Goal: Transaction & Acquisition: Purchase product/service

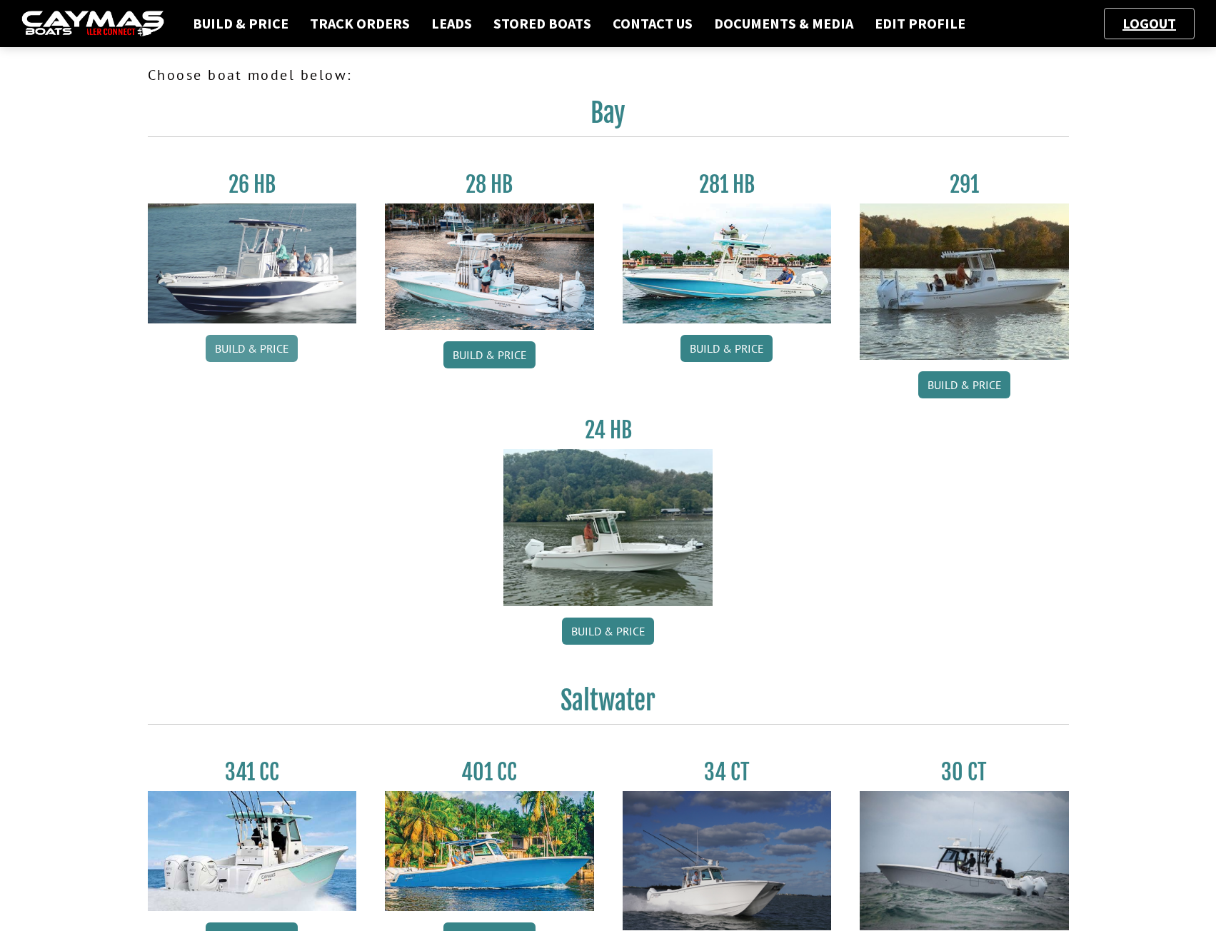
click at [274, 345] on link "Build & Price" at bounding box center [252, 348] width 92 height 27
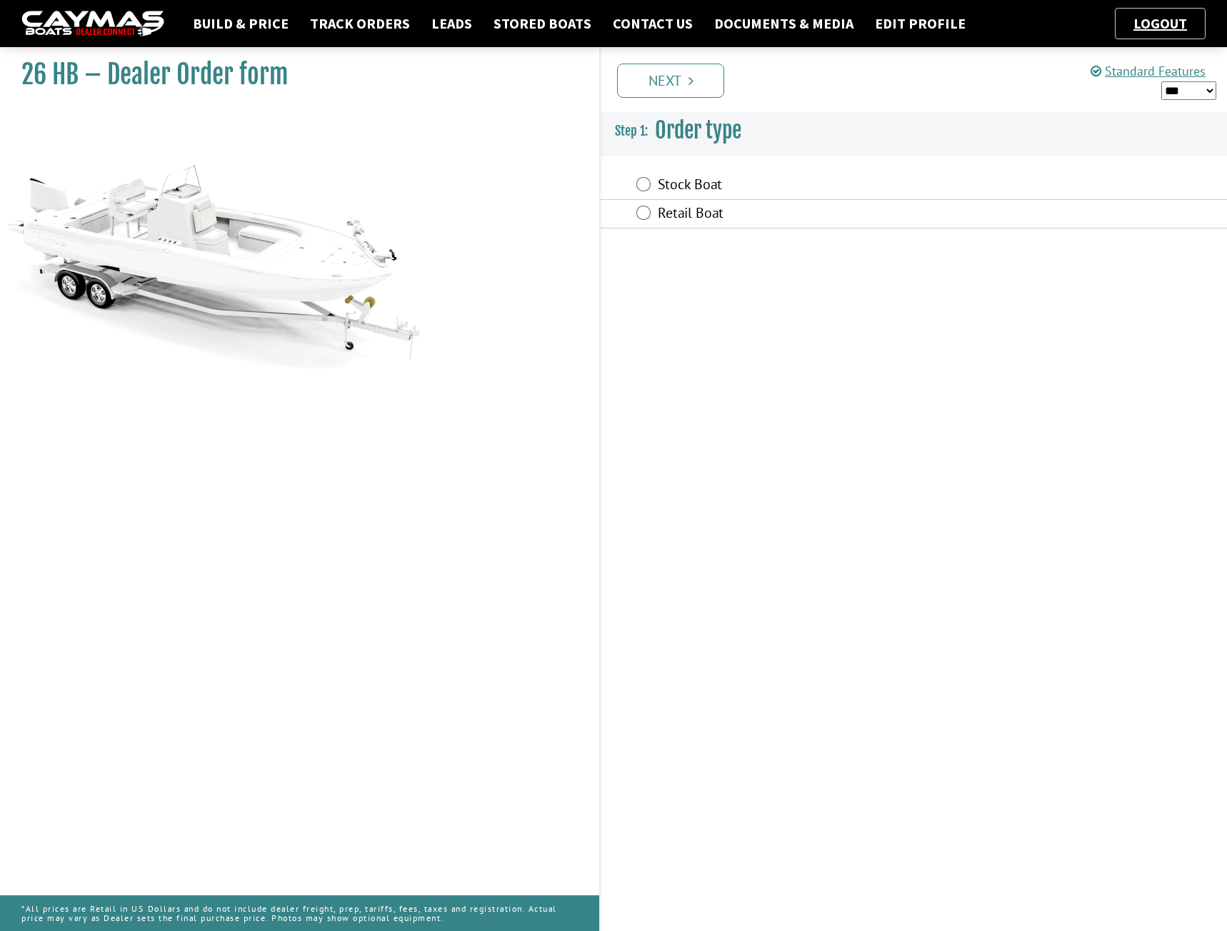
click at [701, 165] on fieldset "Order type is required. Stock Boat Retail Boat" at bounding box center [914, 200] width 626 height 86
click at [696, 181] on label "Stock Boat" at bounding box center [828, 186] width 341 height 21
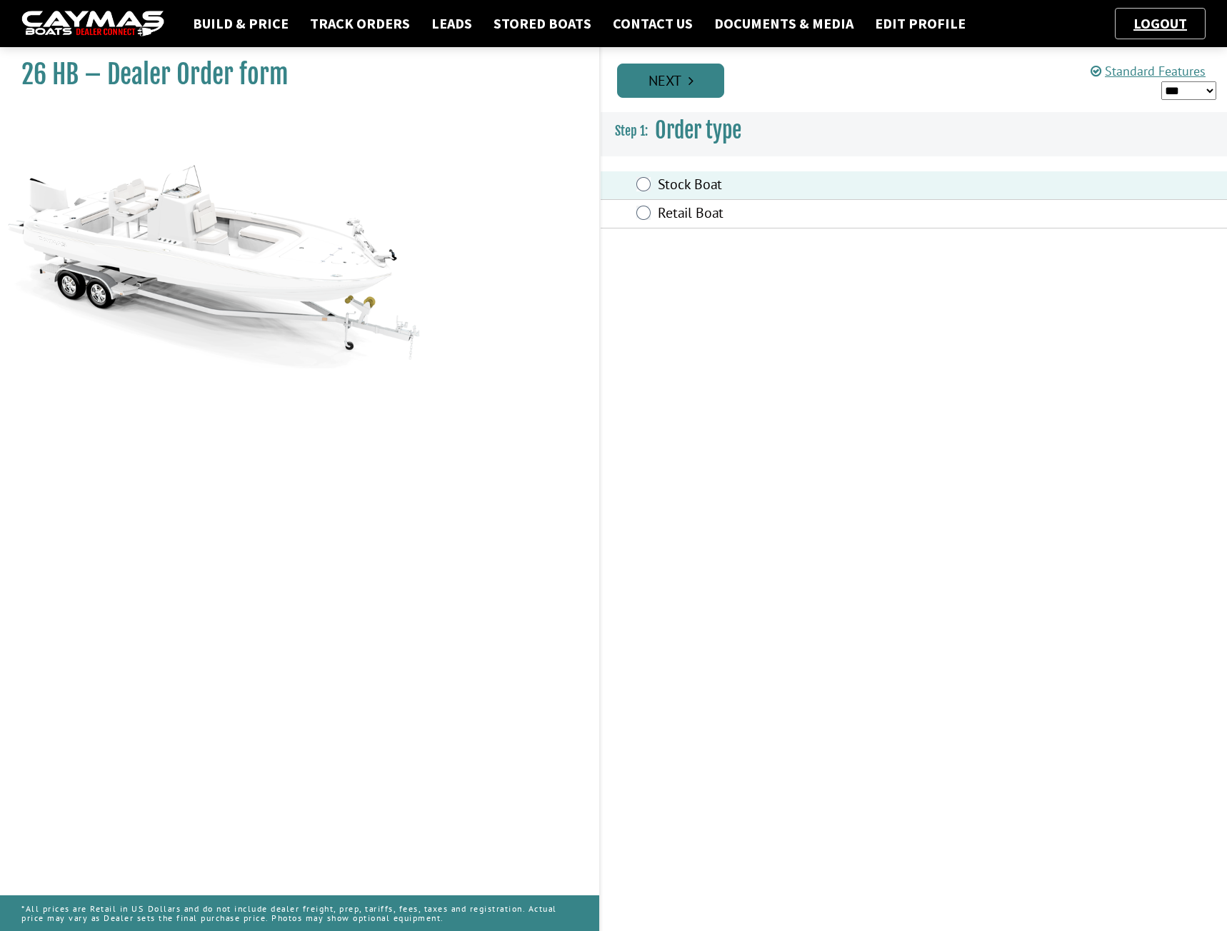
click at [679, 89] on link "Next" at bounding box center [670, 81] width 107 height 34
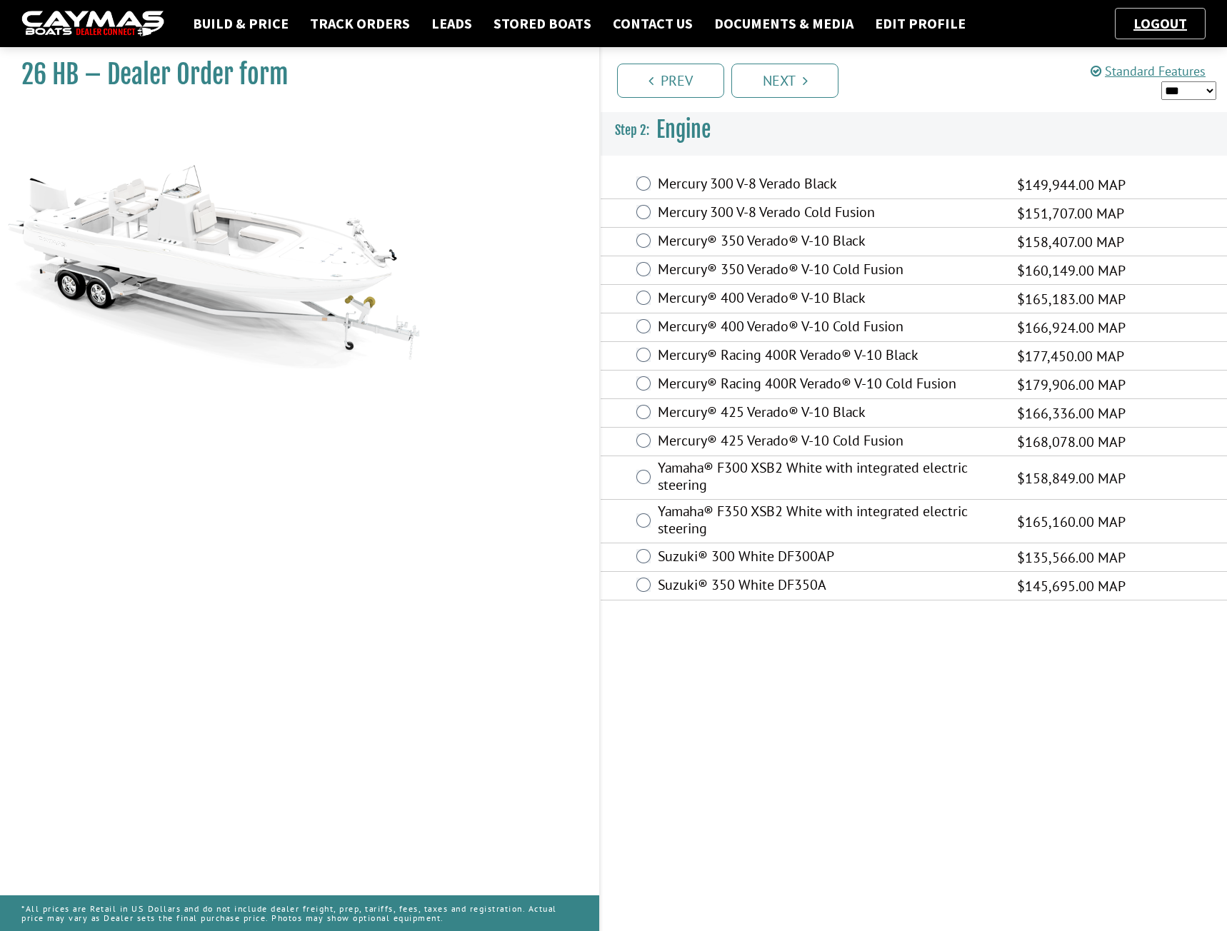
click at [1191, 86] on select "*** ****** ******" at bounding box center [1188, 90] width 55 height 19
select select "*"
click at [1161, 81] on select "*** ****** ******" at bounding box center [1188, 90] width 55 height 19
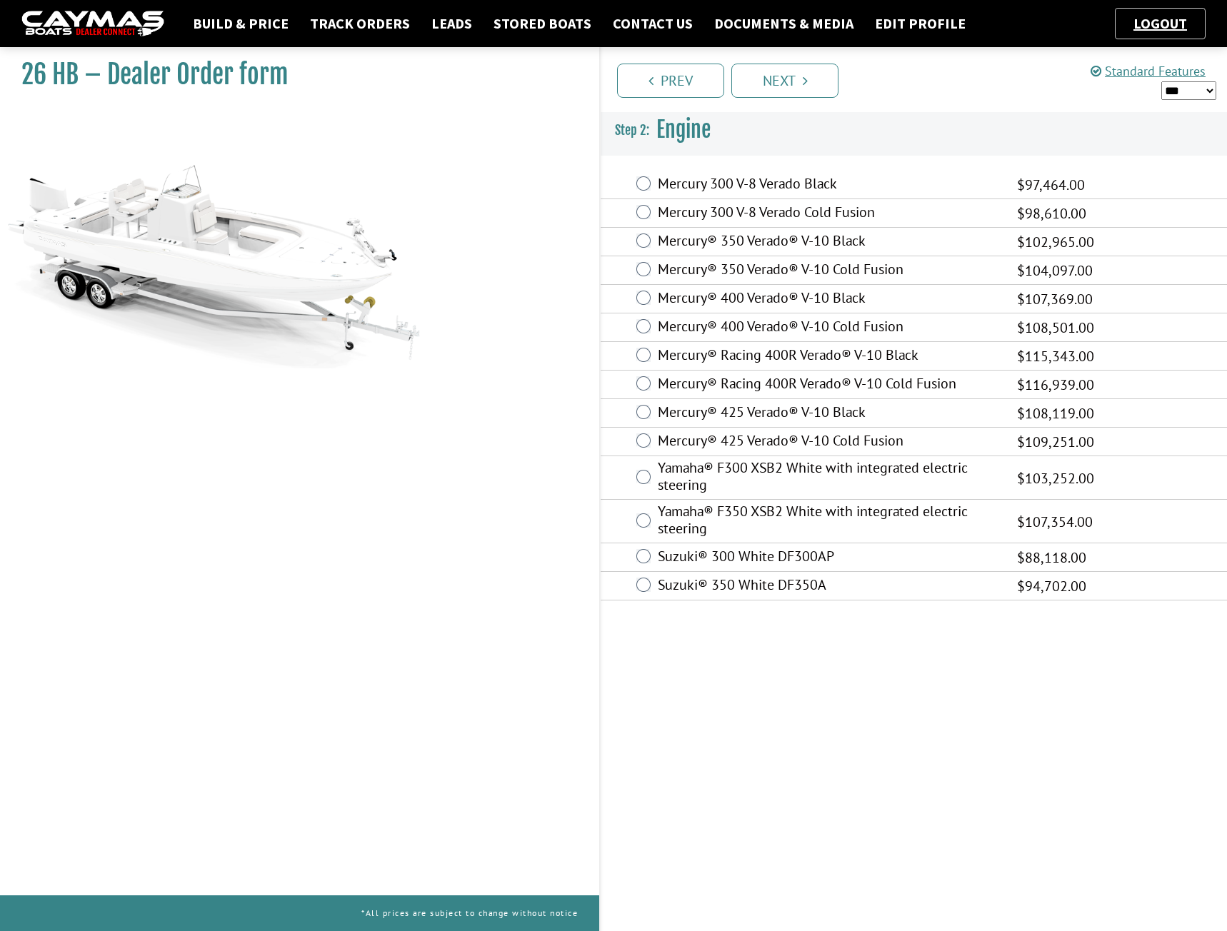
click at [771, 444] on label "Mercury® 425 Verado® V-10 Cold Fusion" at bounding box center [828, 442] width 341 height 21
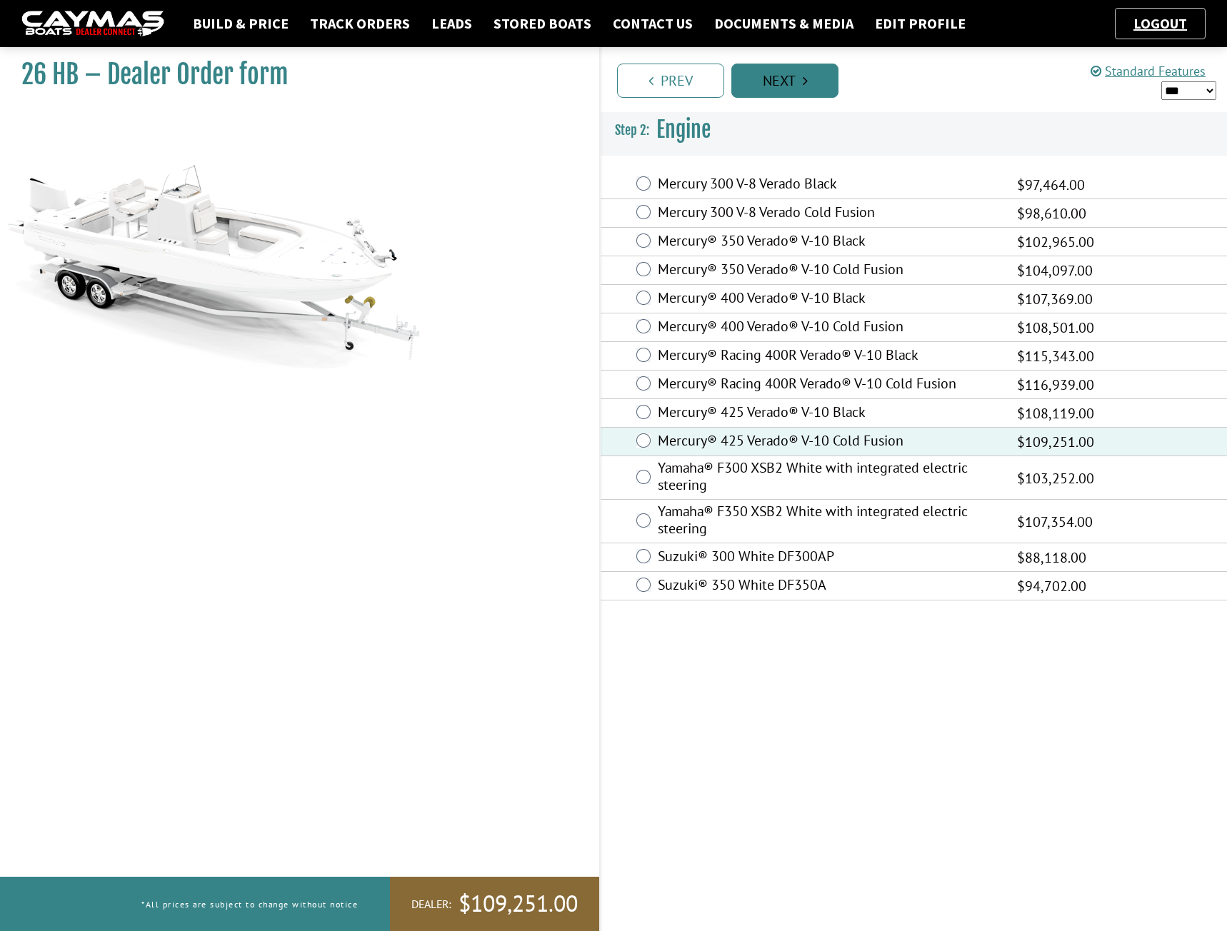
click at [773, 79] on link "Next" at bounding box center [784, 81] width 107 height 34
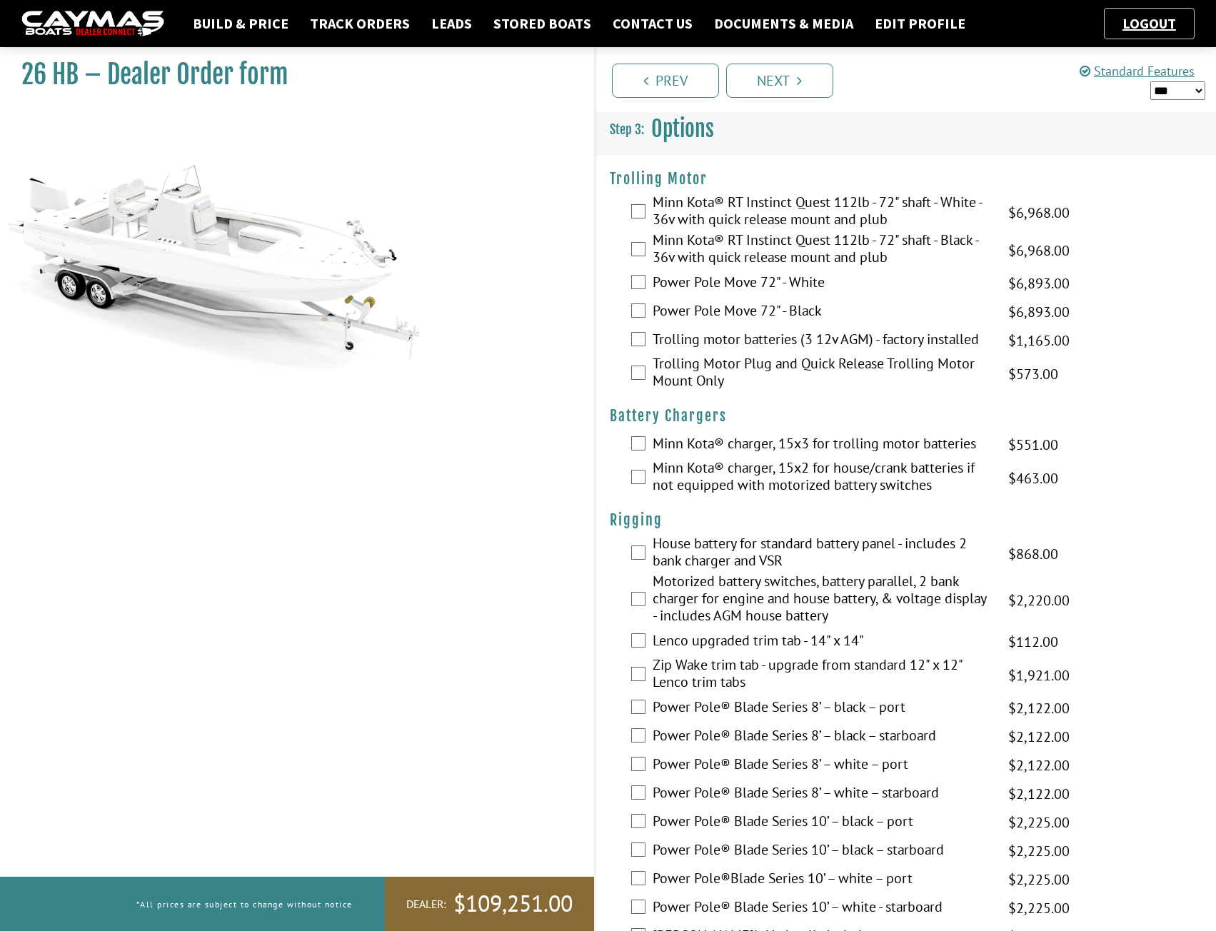
click at [731, 601] on label "Motorized battery switches, battery parallel, 2 bank charger for engine and hou…" at bounding box center [822, 600] width 339 height 55
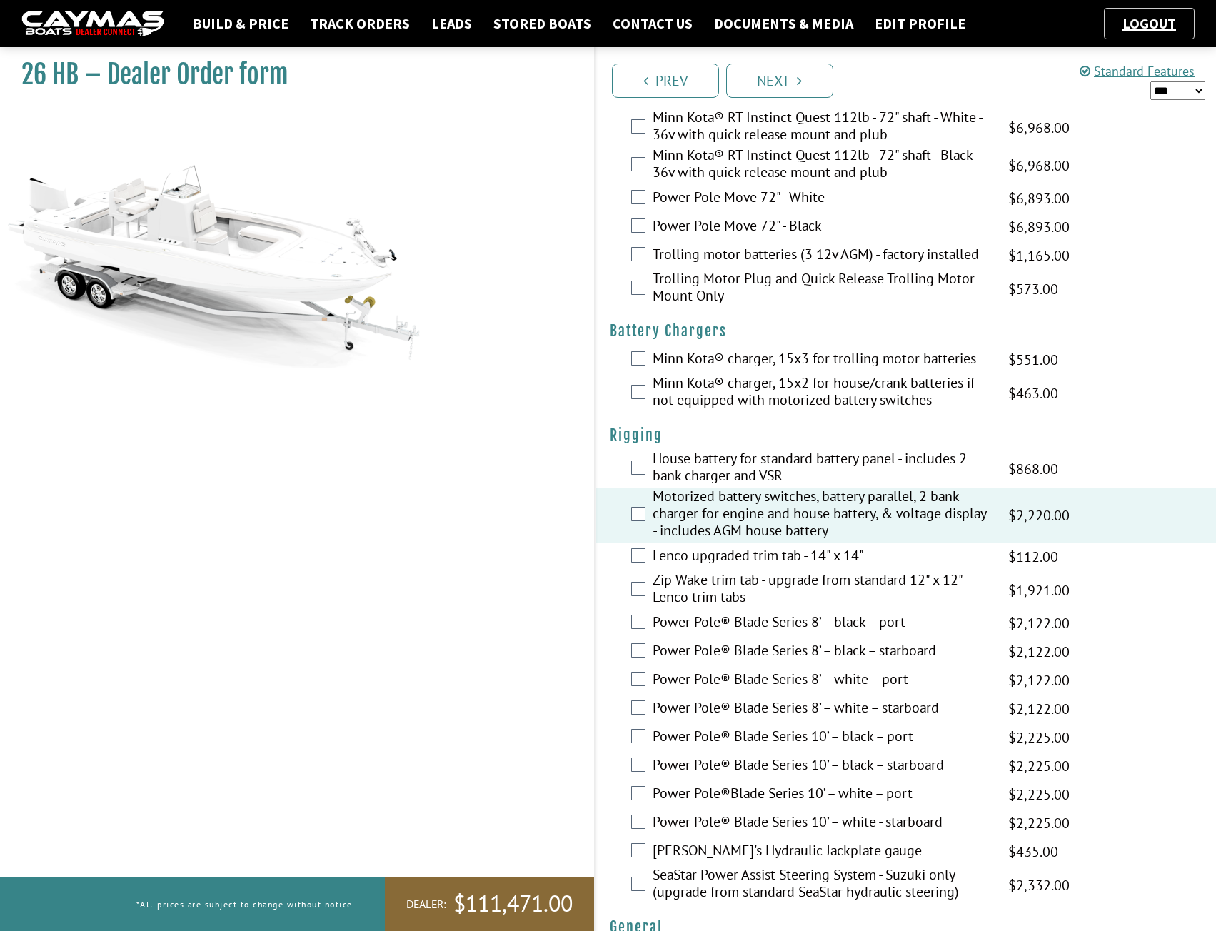
scroll to position [119, 0]
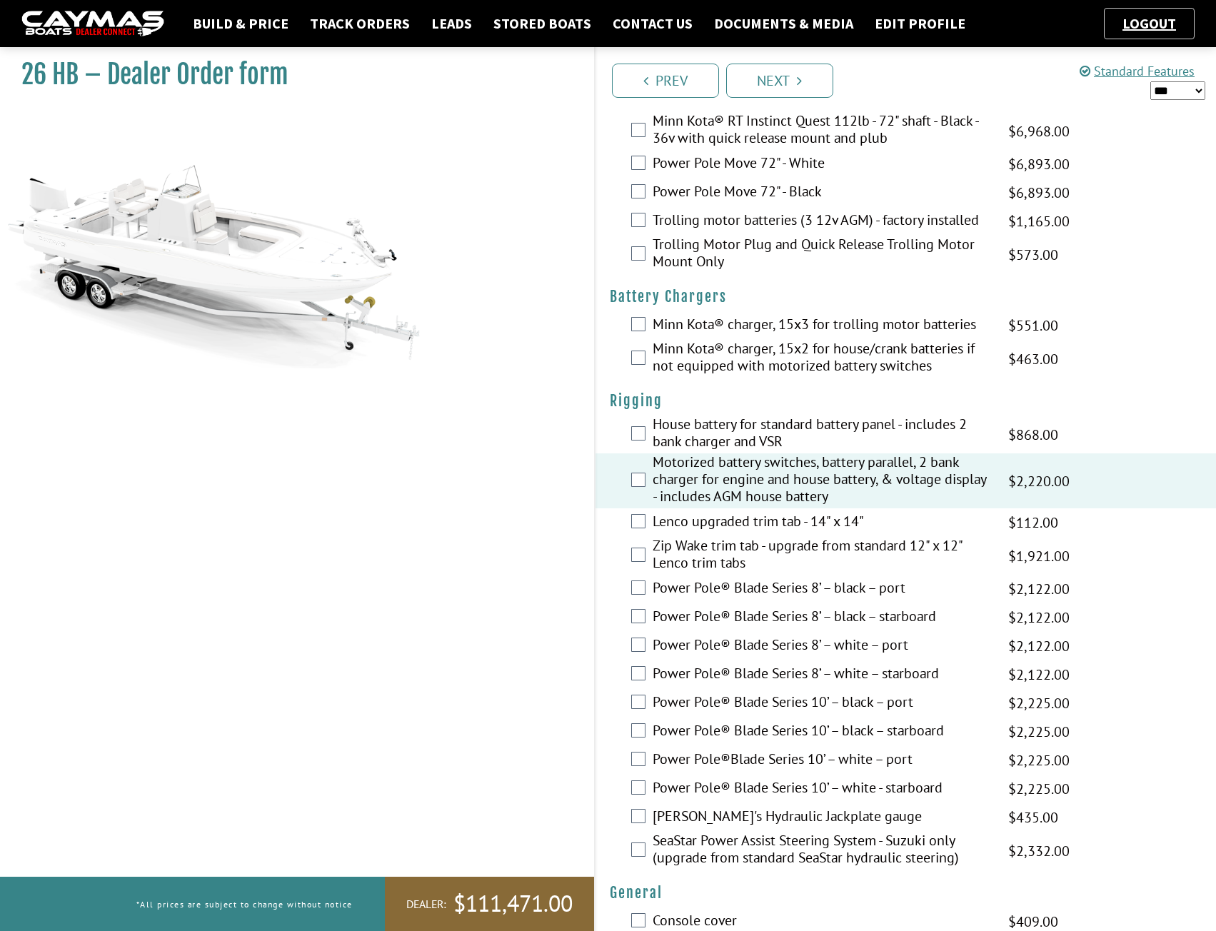
click at [866, 761] on label "Power Pole®Blade Series 10’ – white – port" at bounding box center [822, 761] width 339 height 21
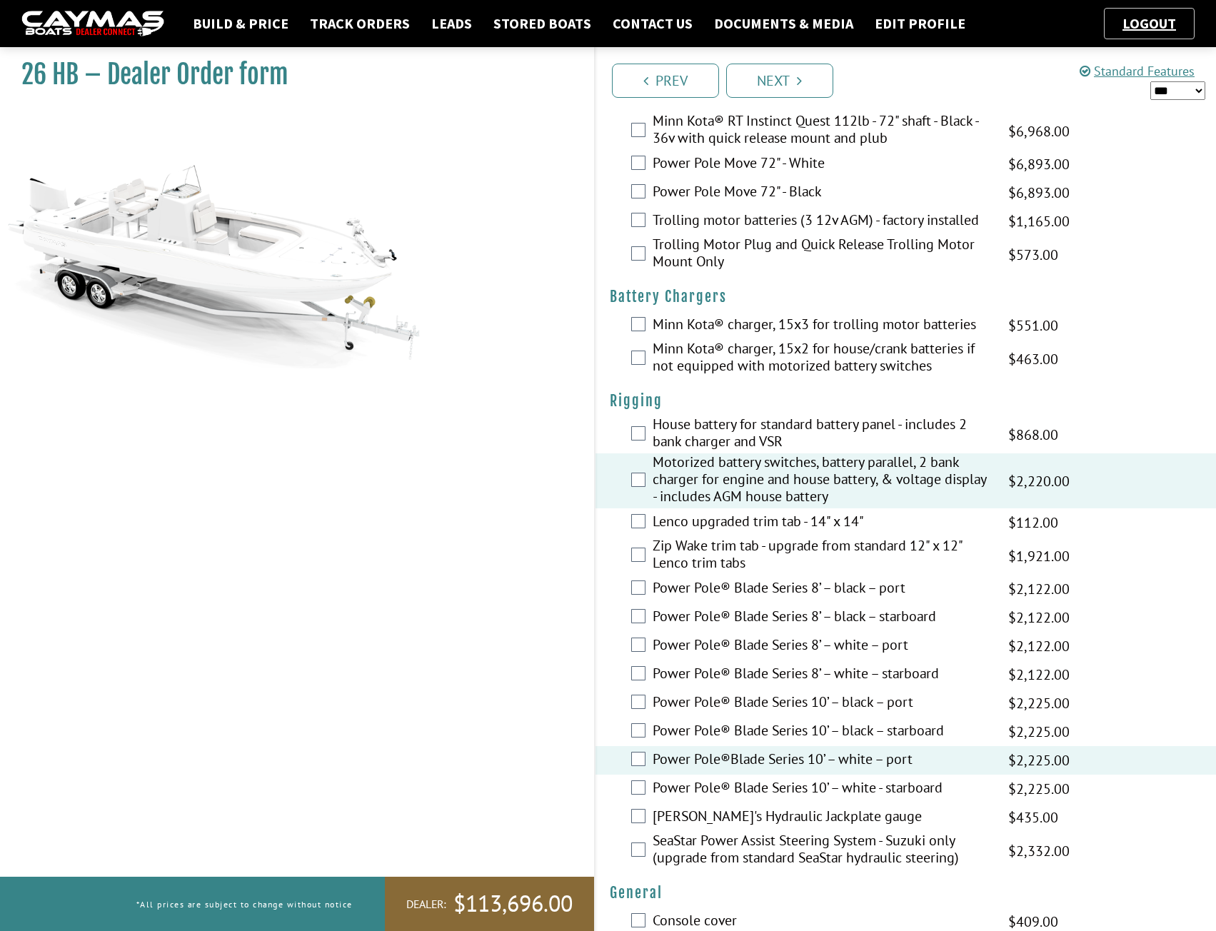
click at [866, 786] on label "Power Pole® Blade Series 10’ – white - starboard" at bounding box center [822, 789] width 339 height 21
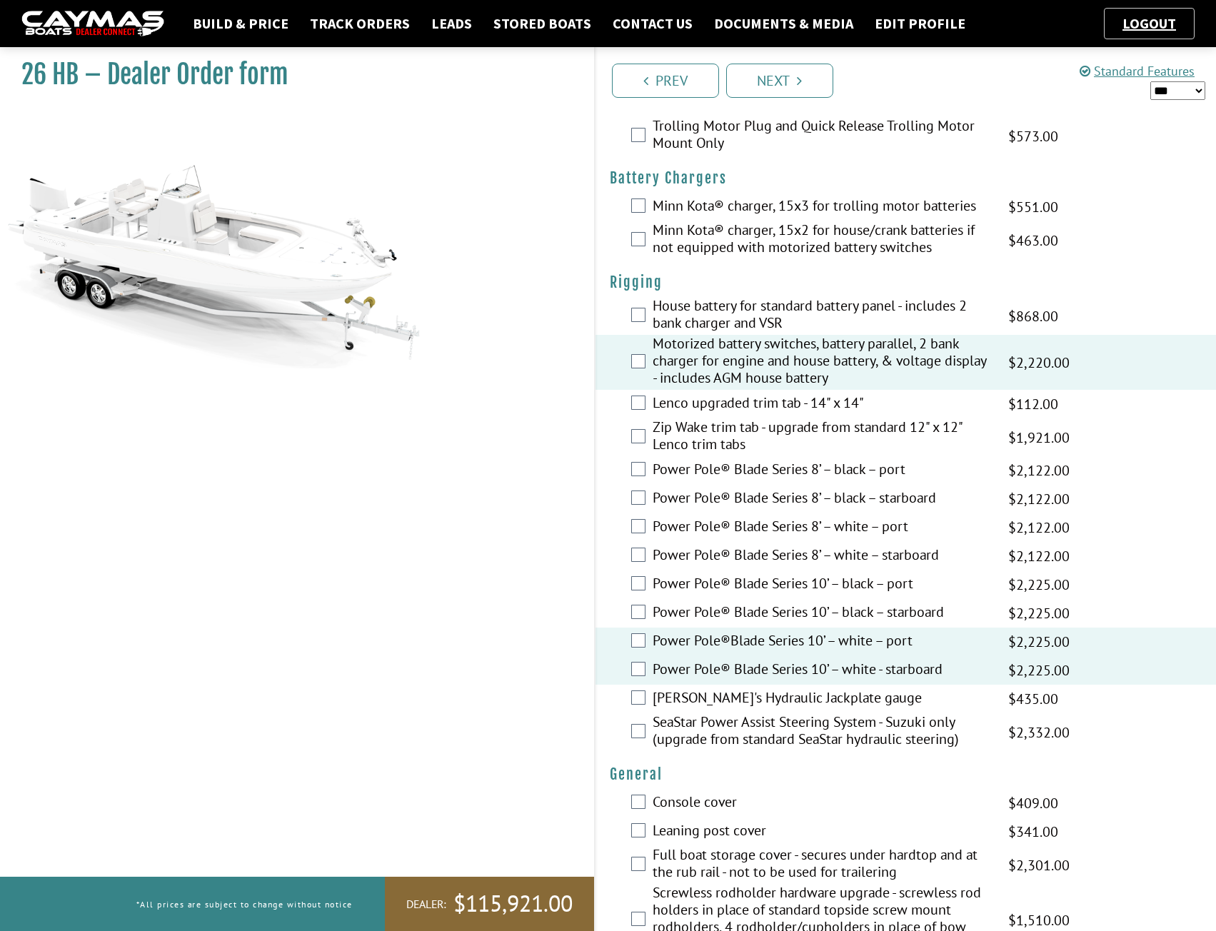
scroll to position [0, 0]
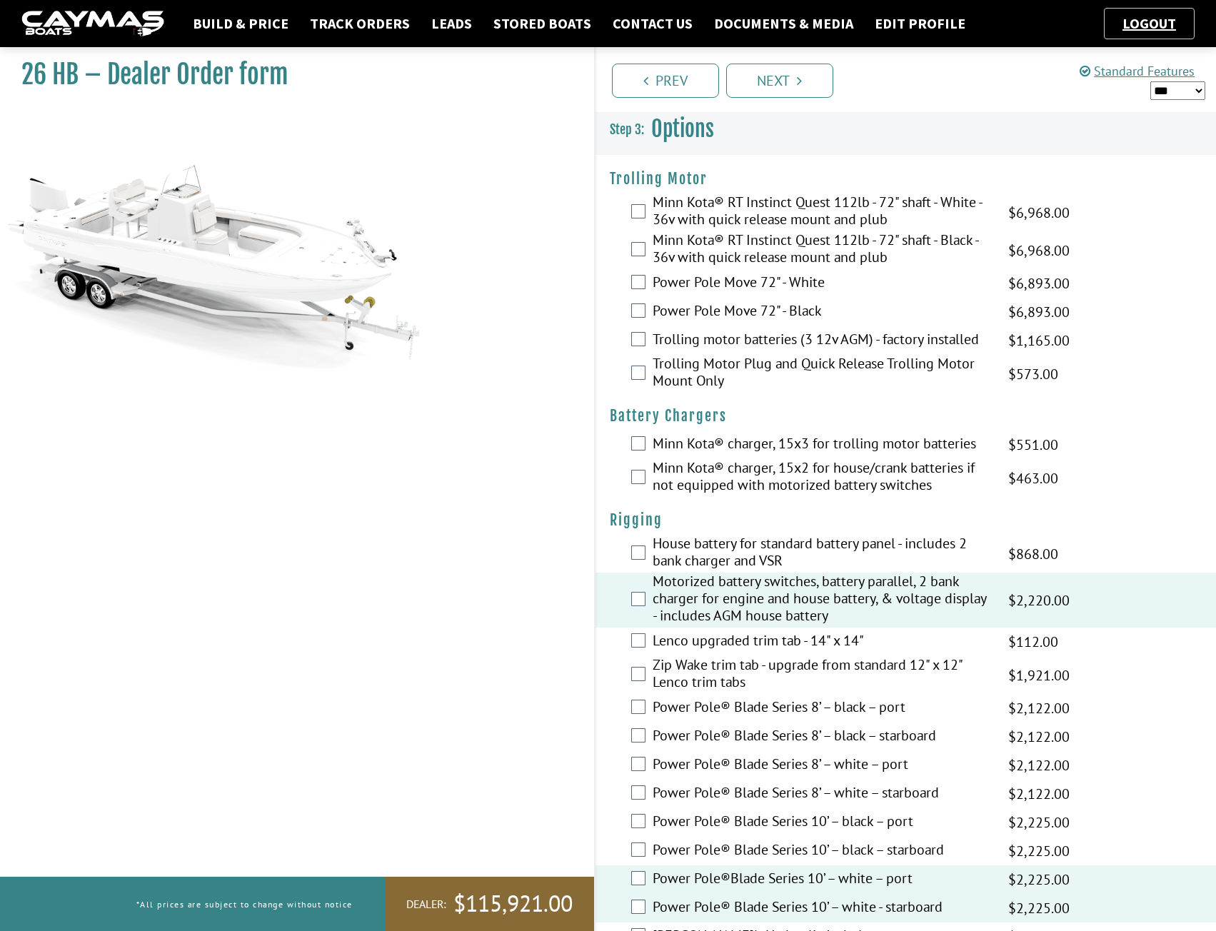
click at [716, 675] on label "Zip Wake trim tab - upgrade from standard 12" x 12" Lenco trim tabs" at bounding box center [822, 675] width 339 height 38
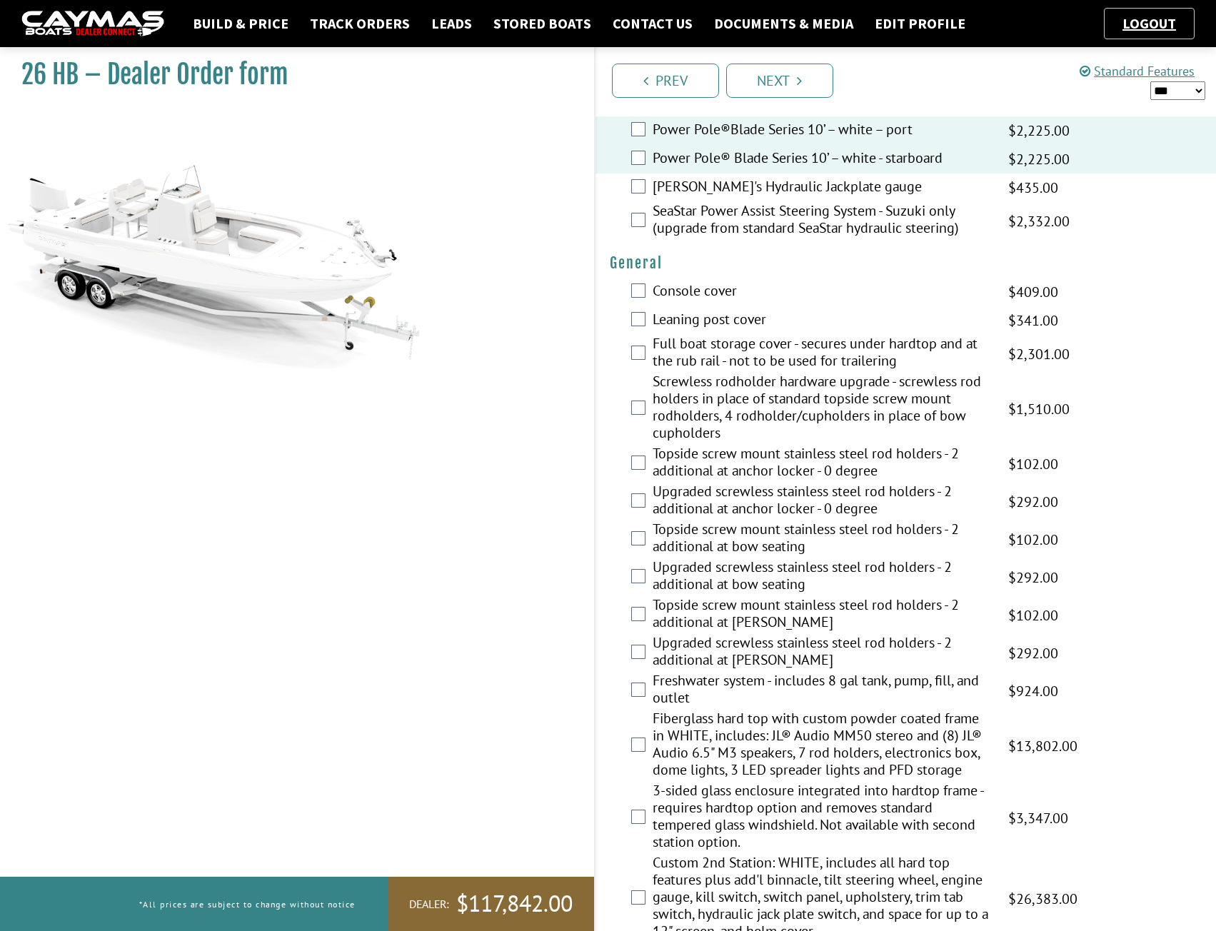
scroll to position [714, 0]
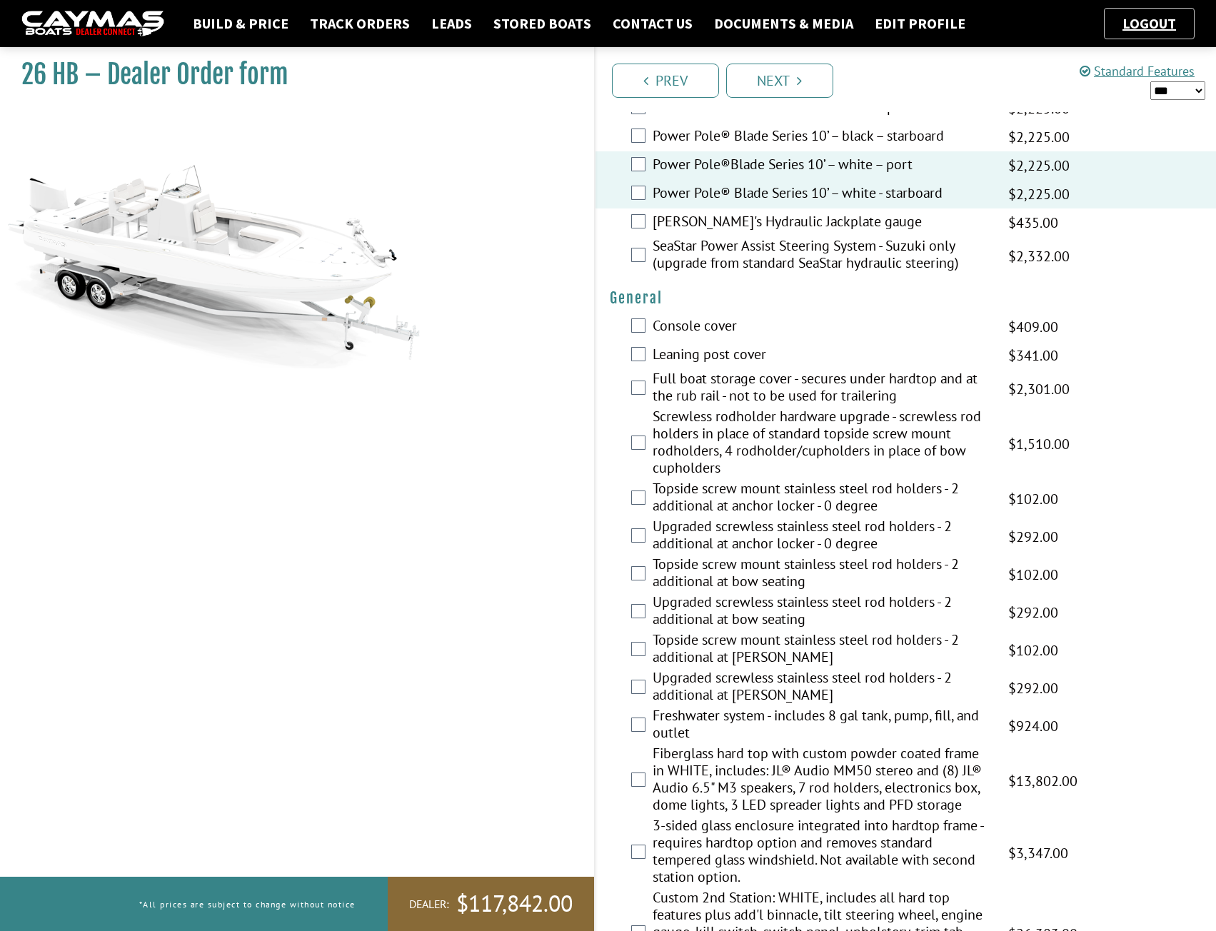
click at [691, 569] on label "Topside screw mount stainless steel rod holders - 2 additional at bow seating" at bounding box center [822, 575] width 339 height 38
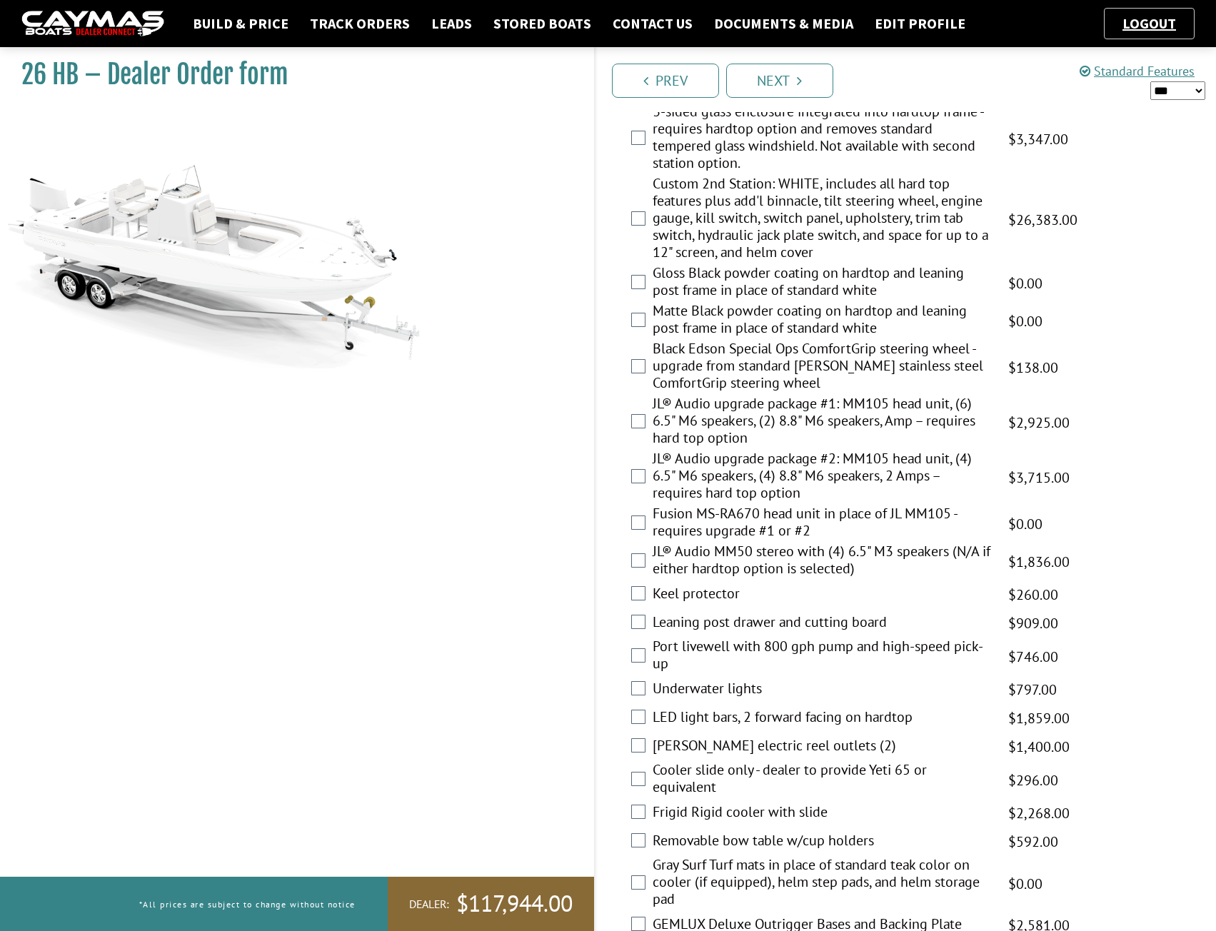
scroll to position [1548, 0]
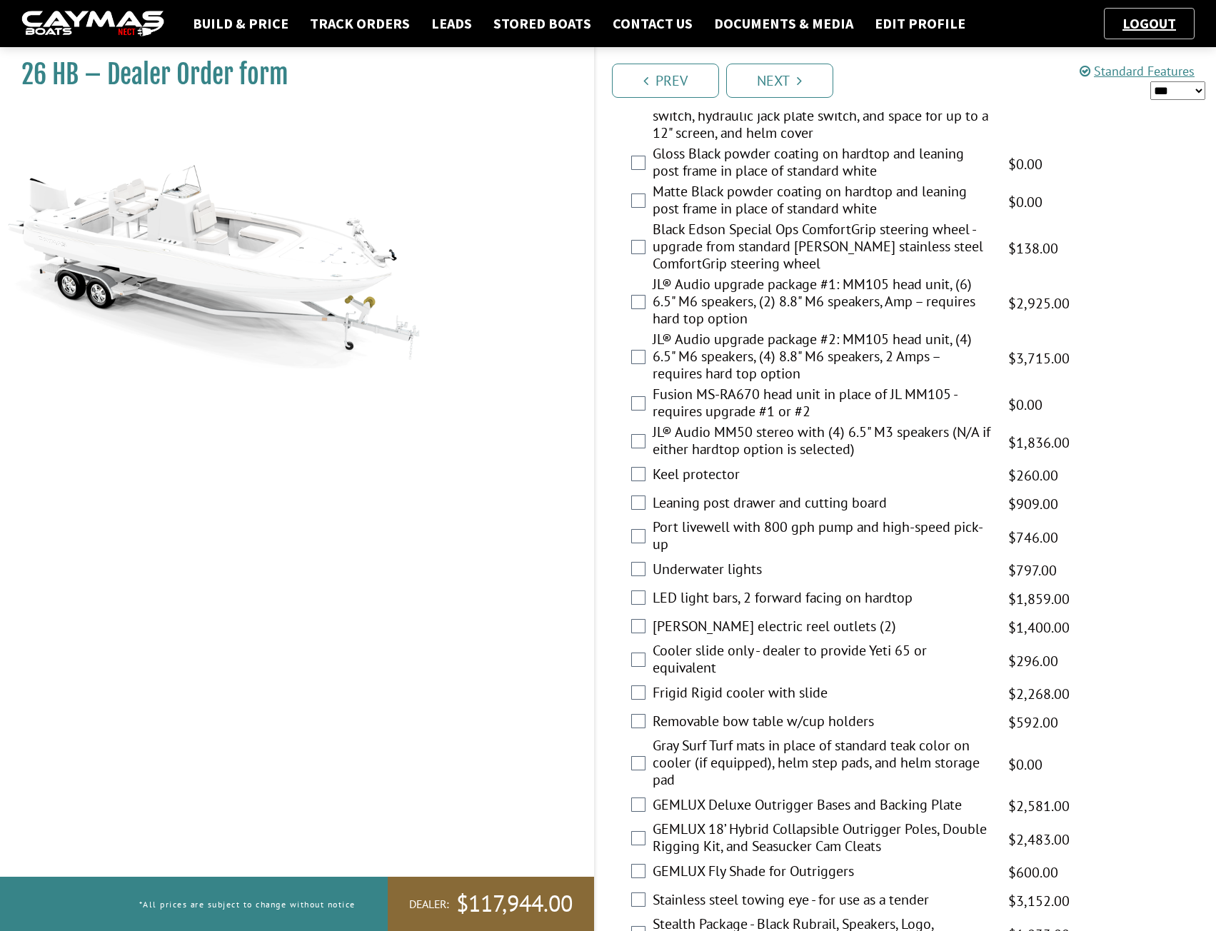
click at [714, 574] on label "Underwater lights" at bounding box center [822, 571] width 339 height 21
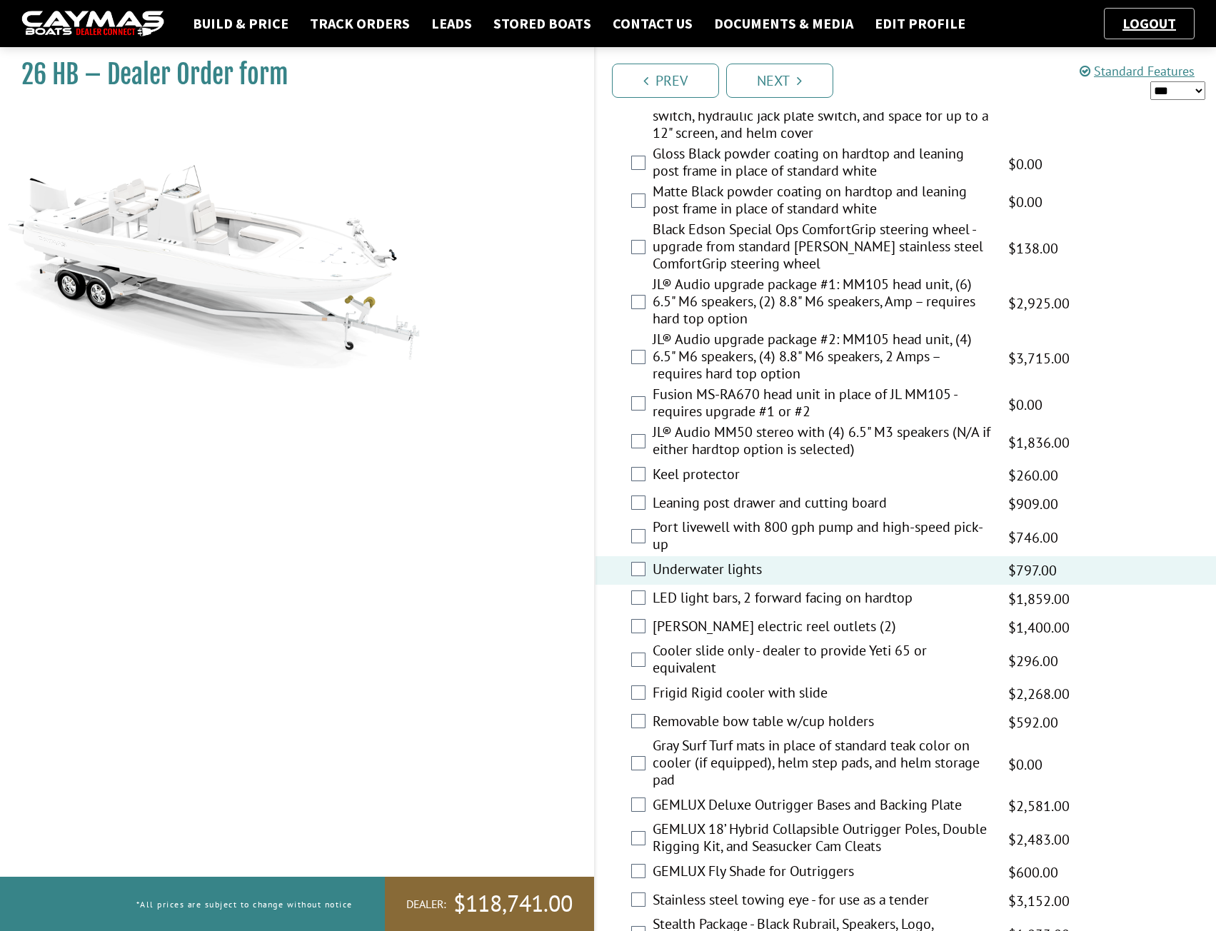
click at [686, 522] on label "Port livewell with 800 gph pump and high-speed pick-up" at bounding box center [822, 538] width 339 height 38
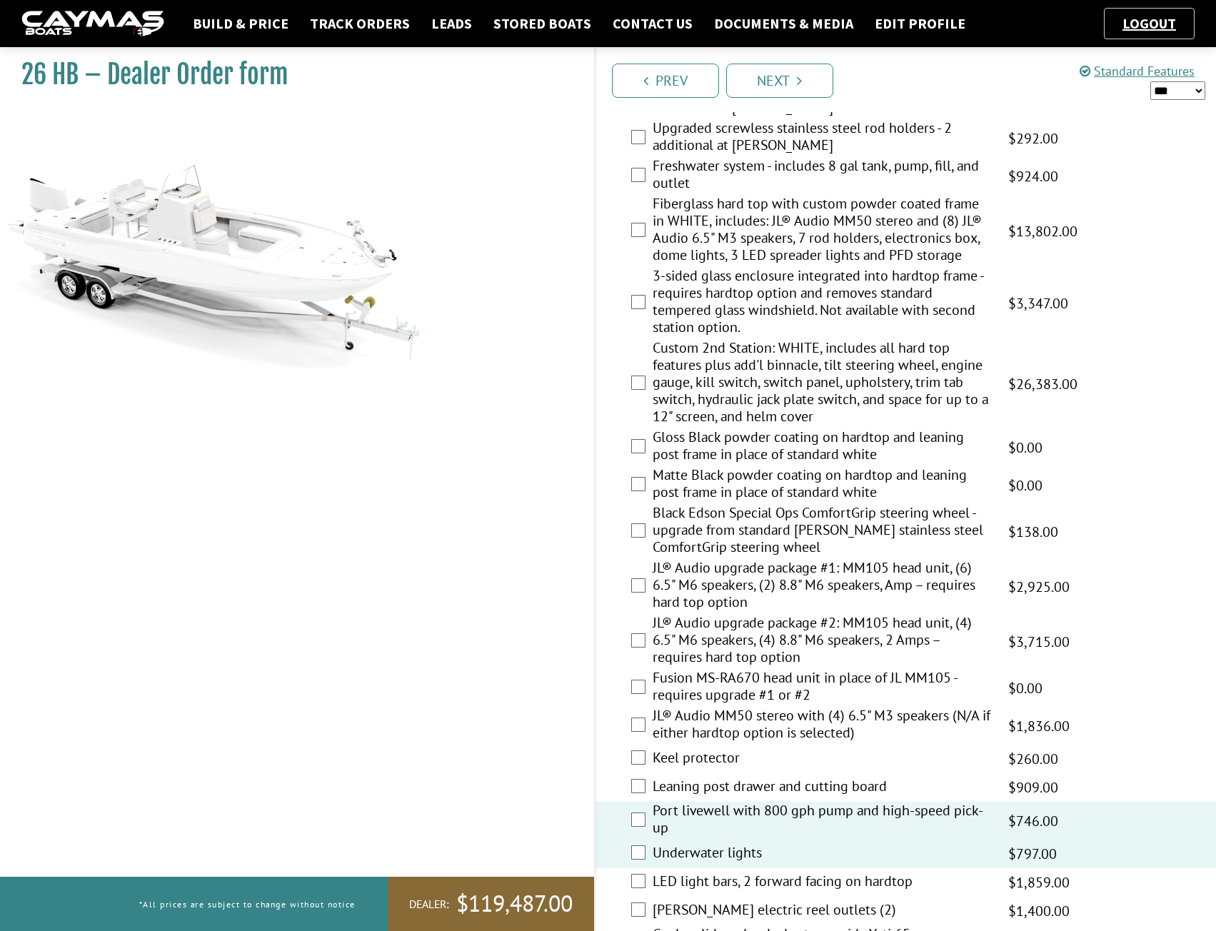
scroll to position [1191, 0]
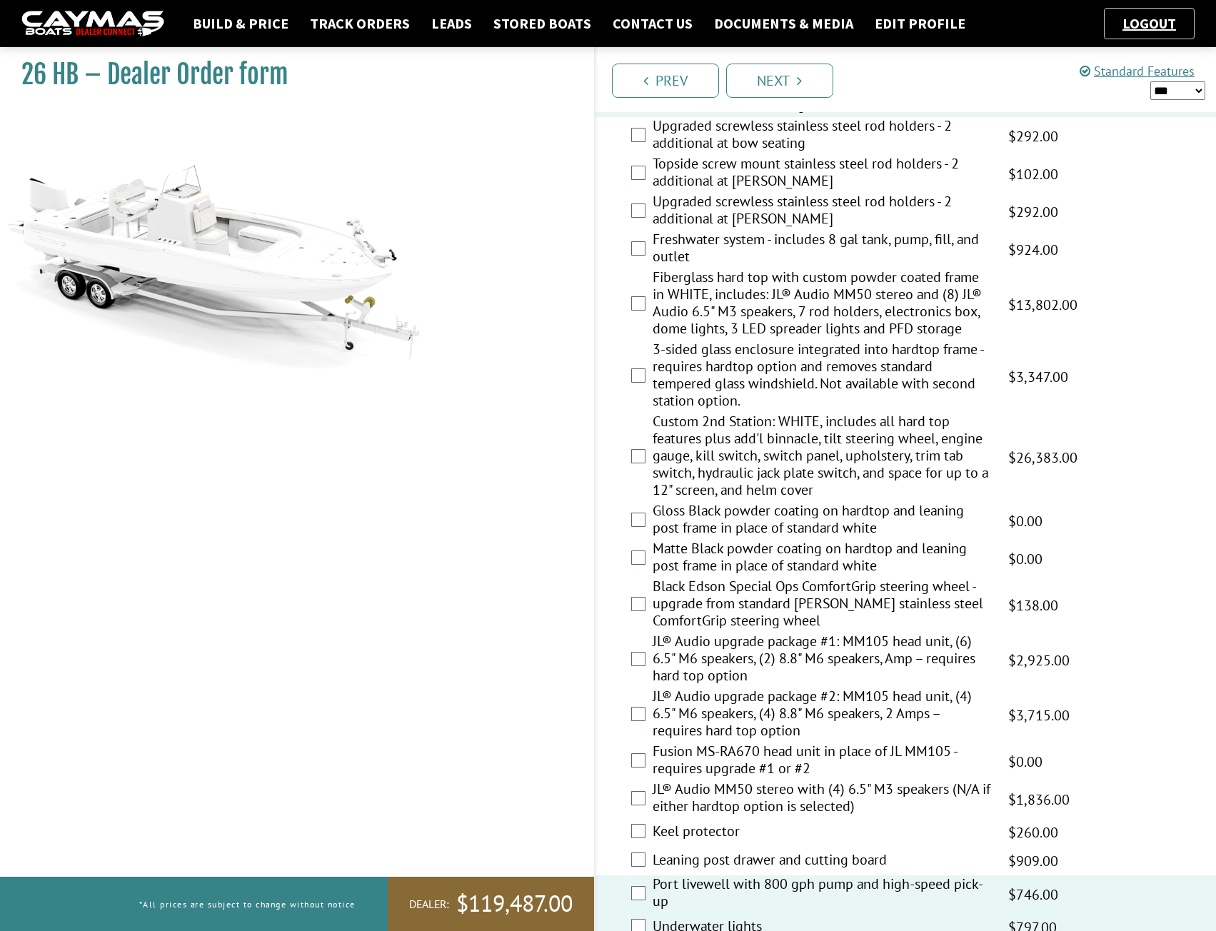
click at [745, 301] on label "Fiberglass hard top with custom powder coated frame in WHITE, includes: JL® Aud…" at bounding box center [822, 305] width 339 height 72
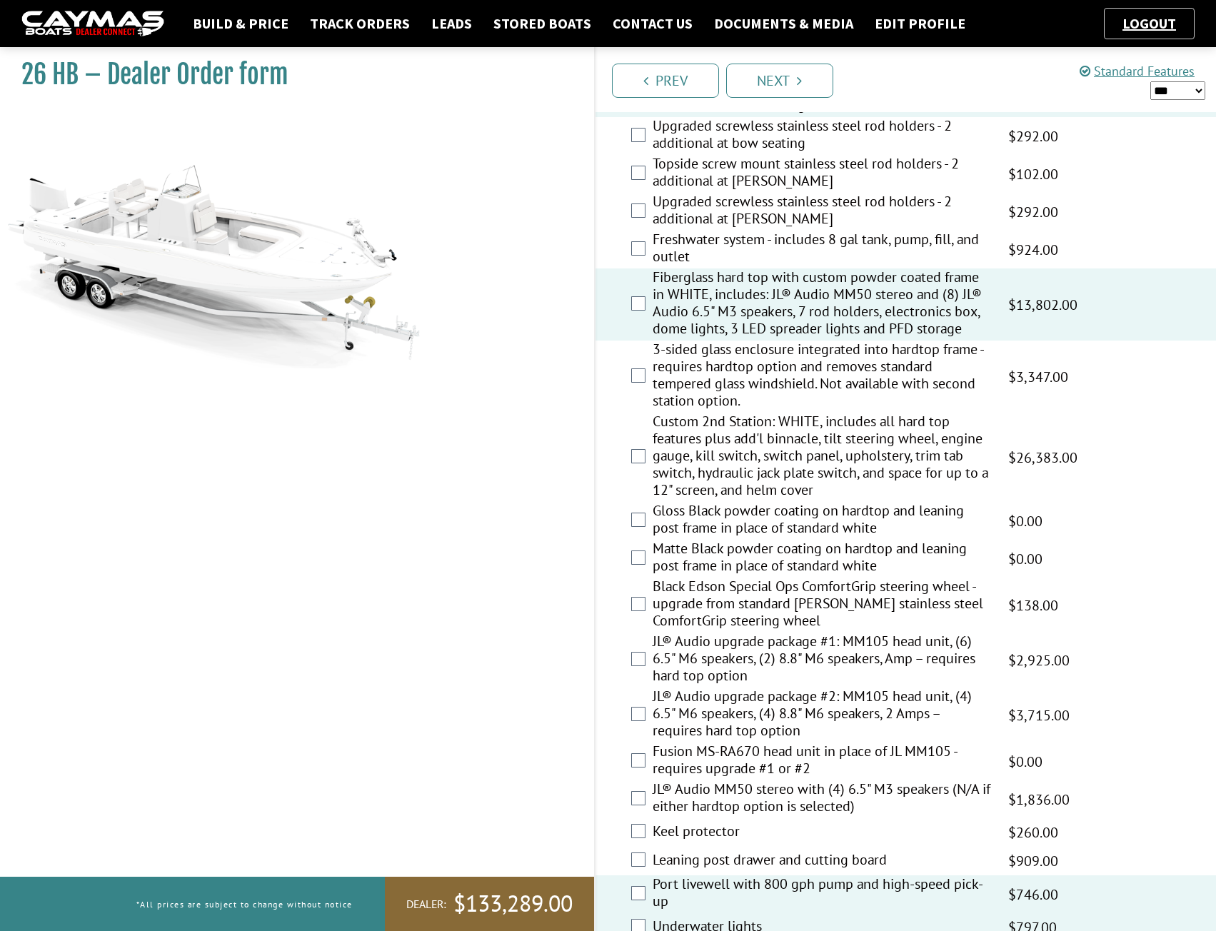
click at [730, 368] on label "3-sided glass enclosure integrated into hardtop frame - requires hardtop option…" at bounding box center [822, 377] width 339 height 72
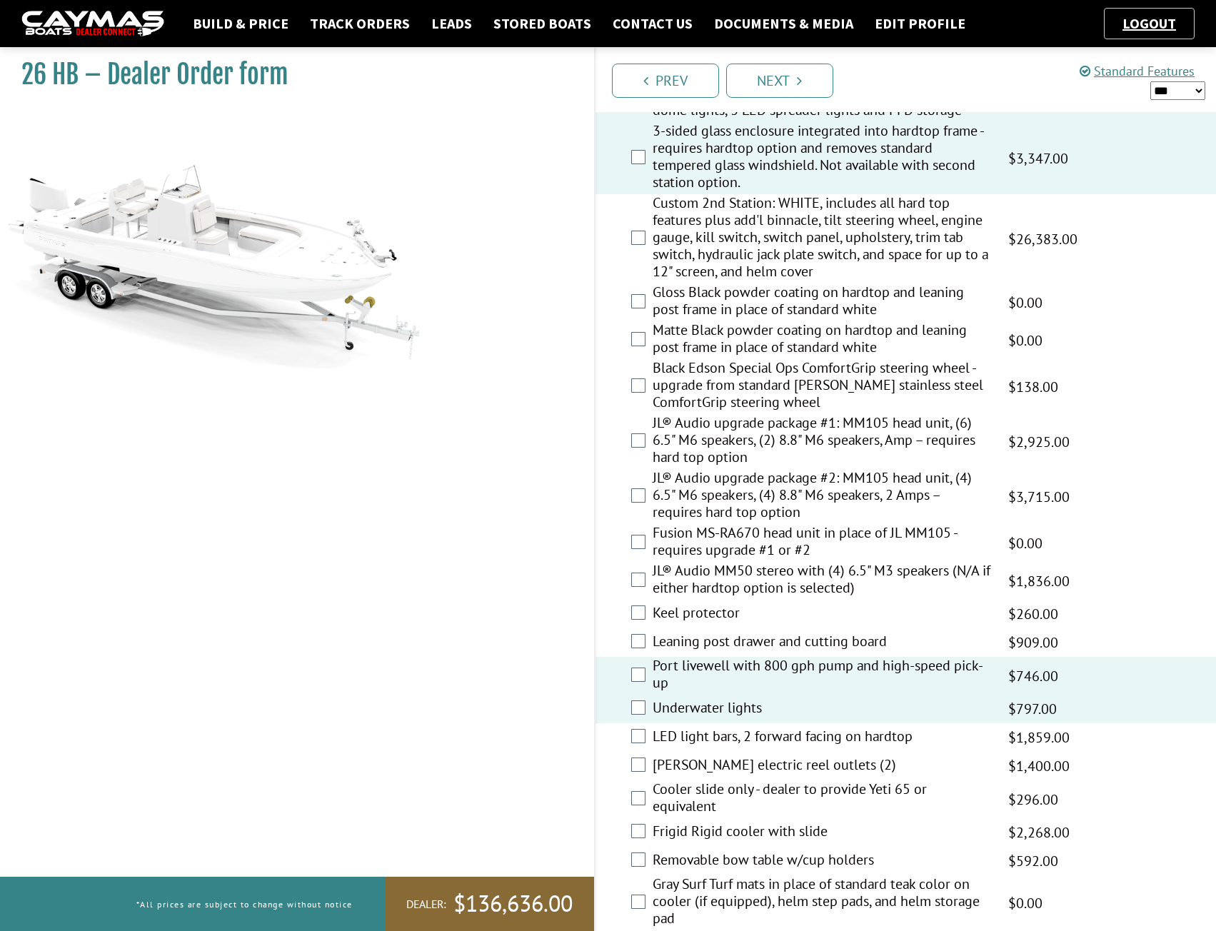
scroll to position [1548, 0]
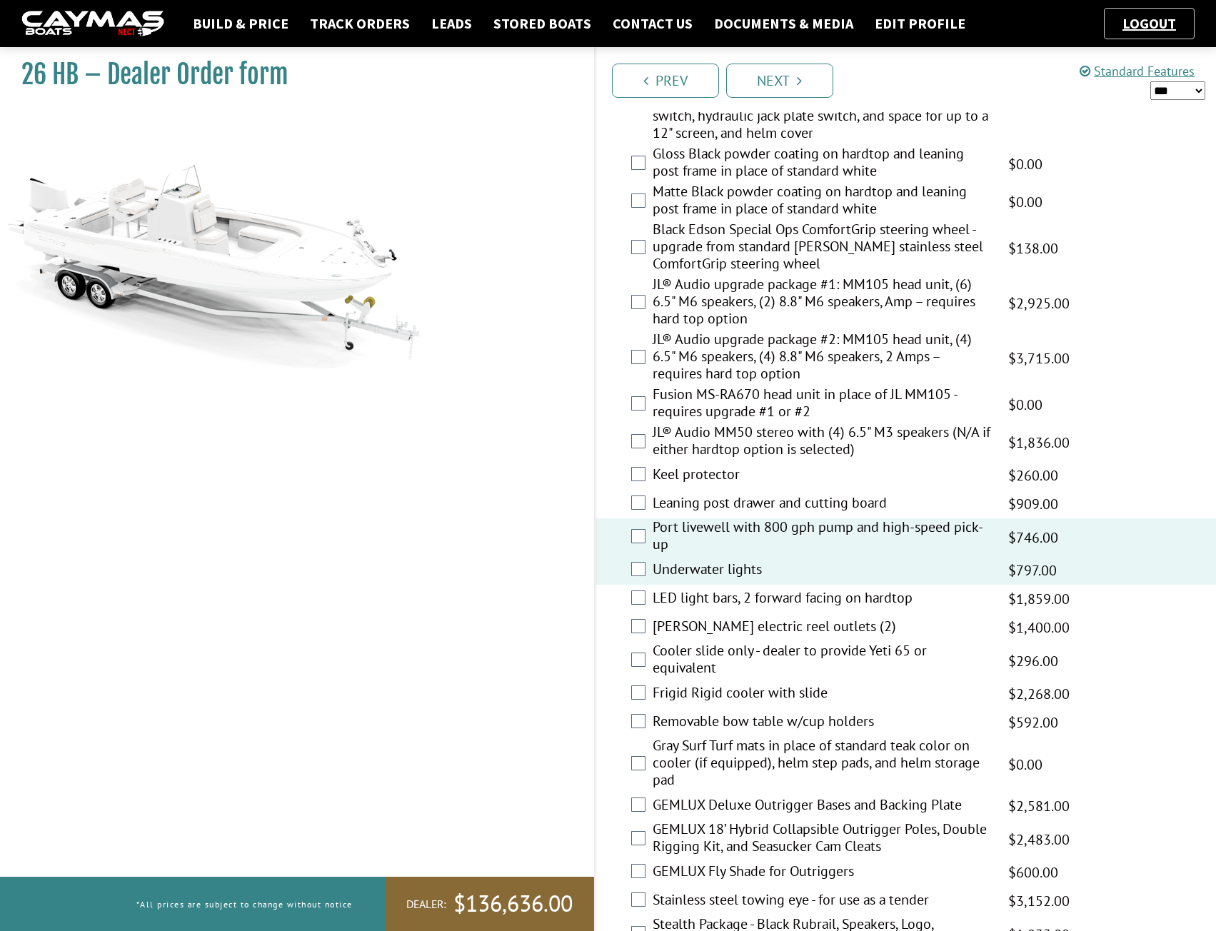
click at [708, 503] on label "Leaning post drawer and cutting board" at bounding box center [822, 504] width 339 height 21
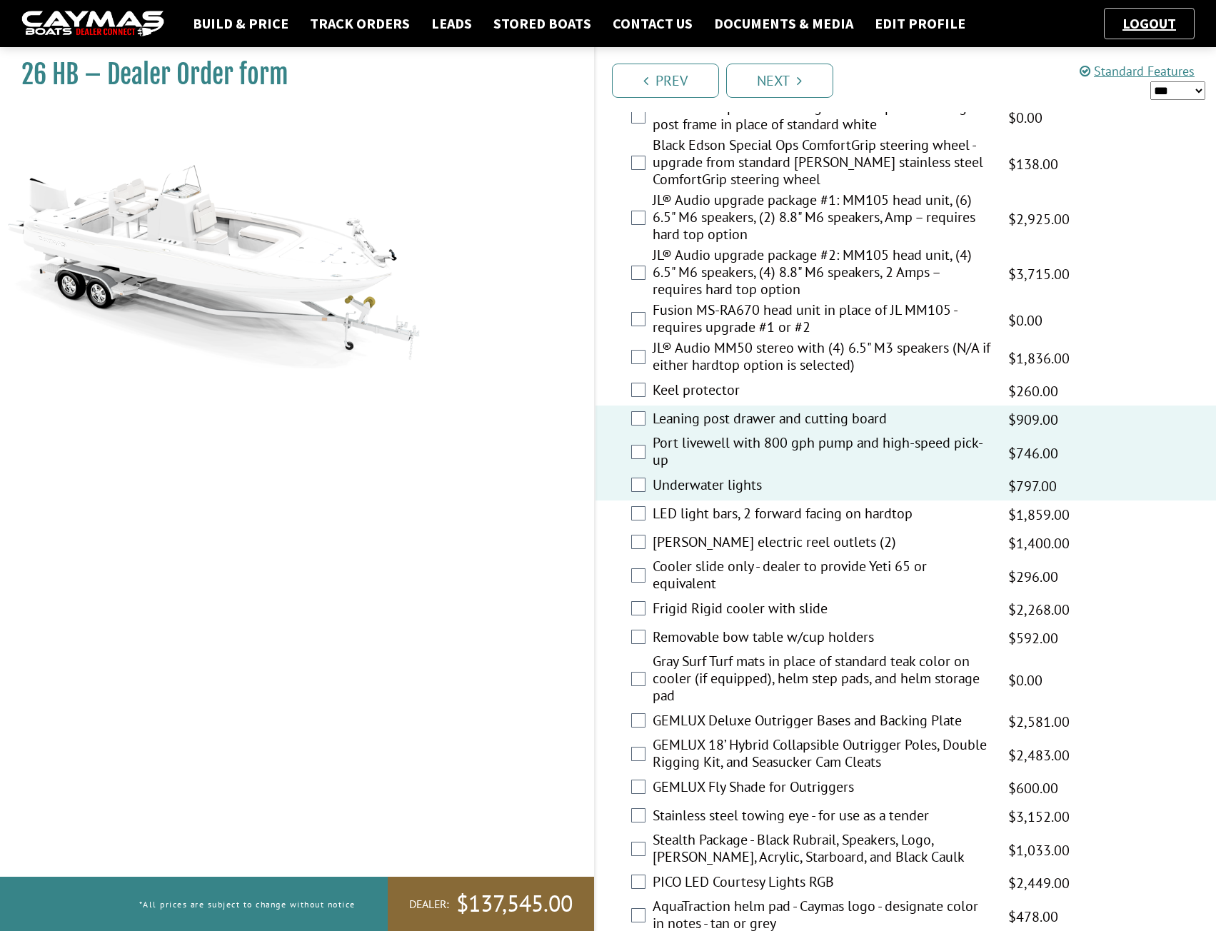
scroll to position [1667, 0]
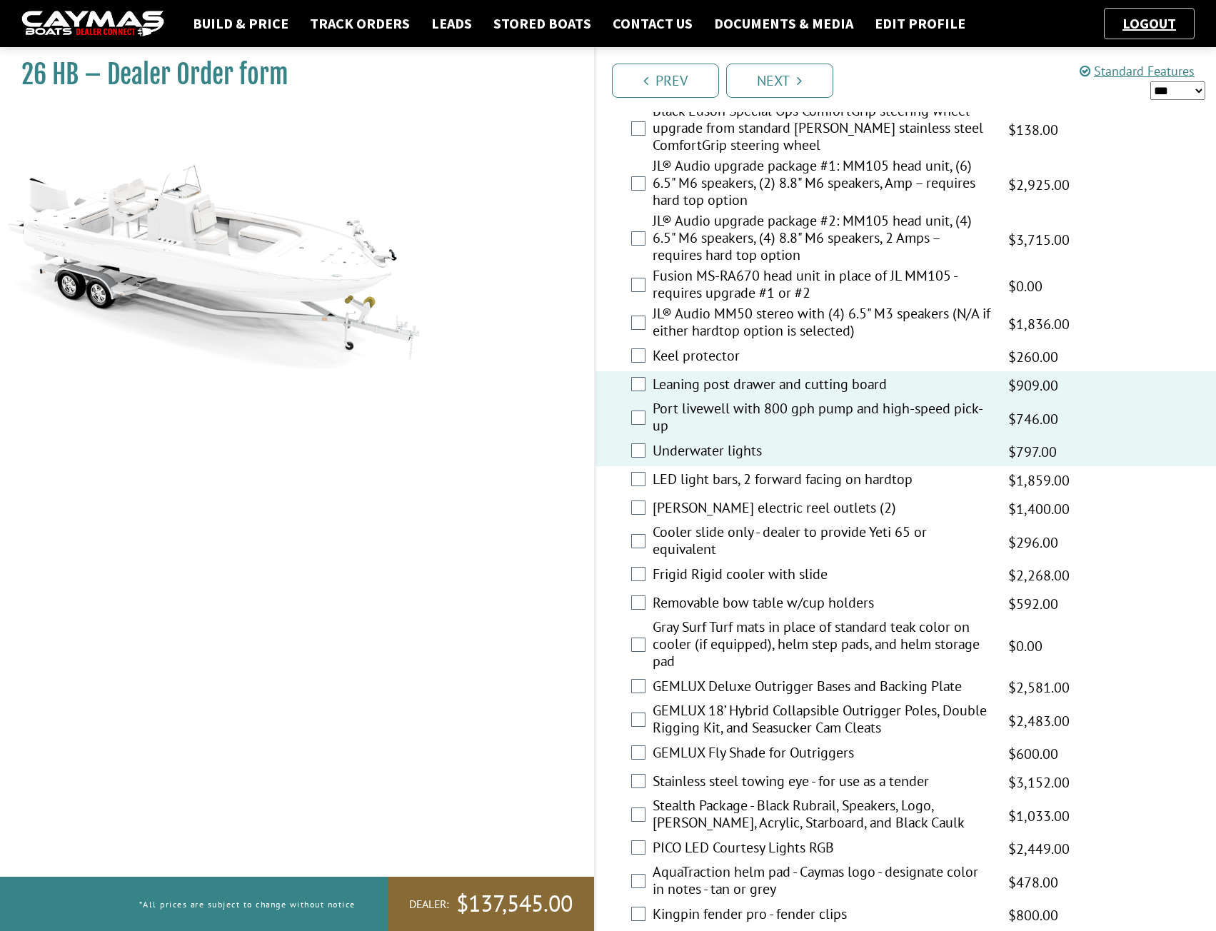
click at [705, 533] on label "Cooler slide only - dealer to provide Yeti 65 or equivalent" at bounding box center [822, 543] width 339 height 38
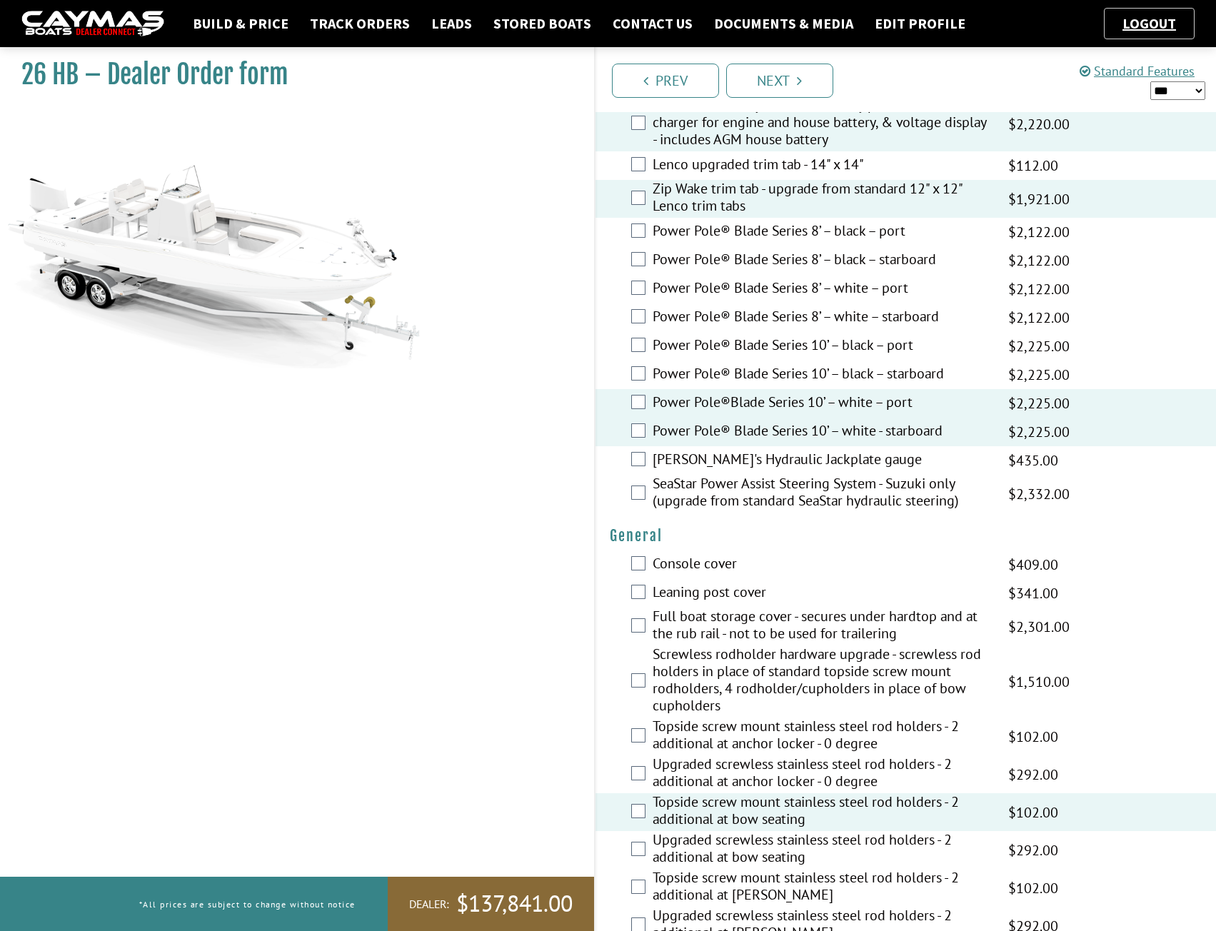
scroll to position [357, 0]
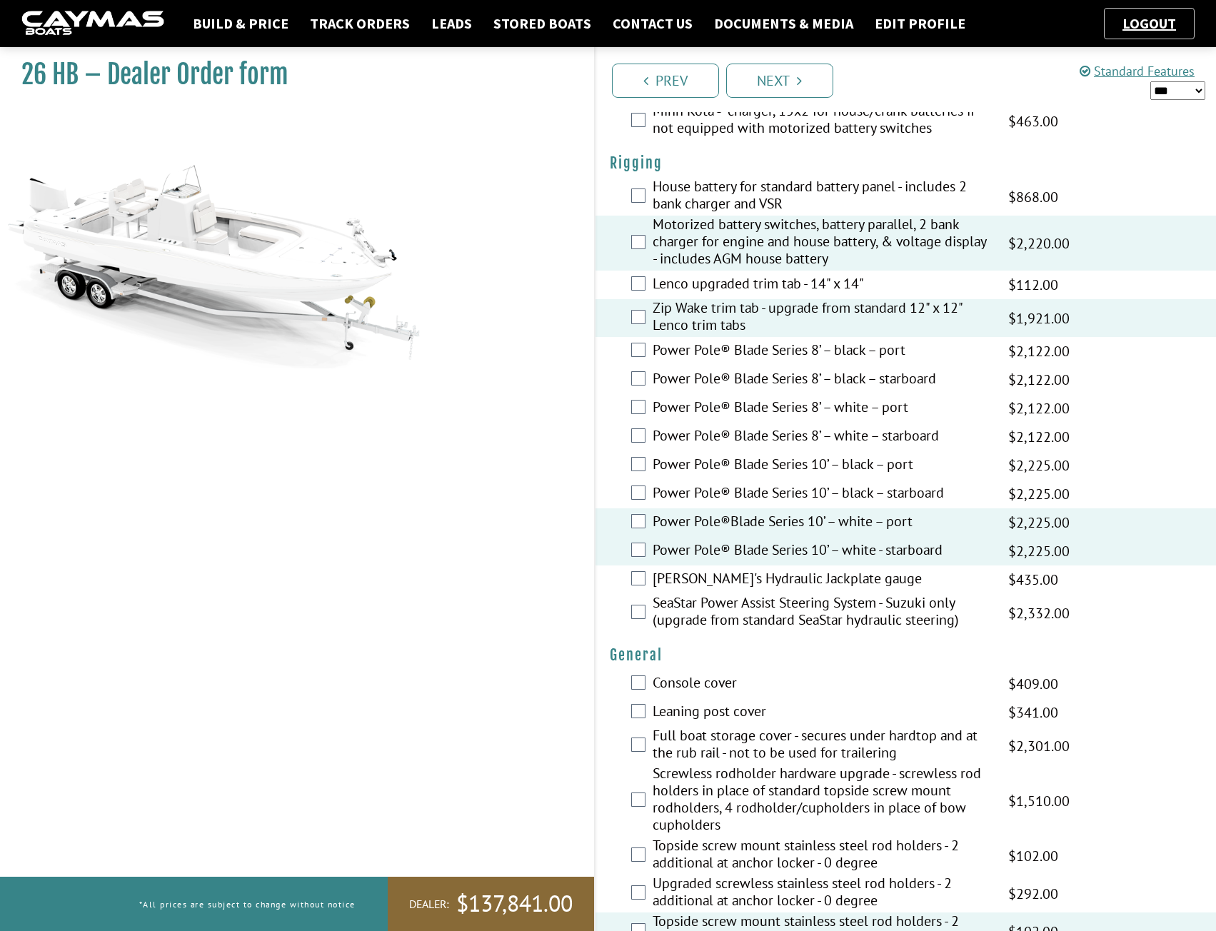
click at [784, 569] on div "[PERSON_NAME]'s Hydraulic Jackplate gauge $669.00 MAP $669.00 MSRP $435.00 $530…" at bounding box center [906, 580] width 621 height 29
click at [782, 580] on label "[PERSON_NAME]'s Hydraulic Jackplate gauge" at bounding box center [822, 580] width 339 height 21
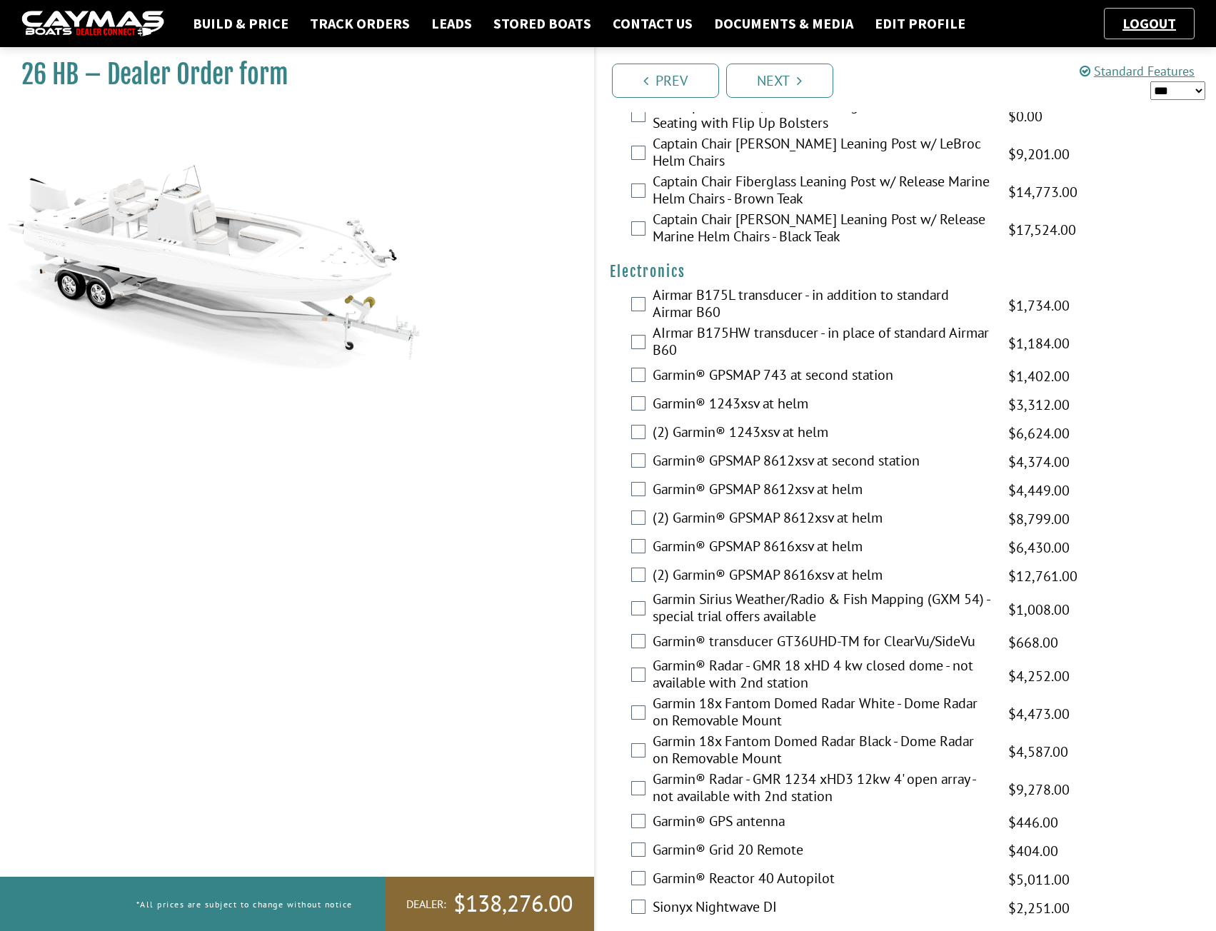
scroll to position [3334, 0]
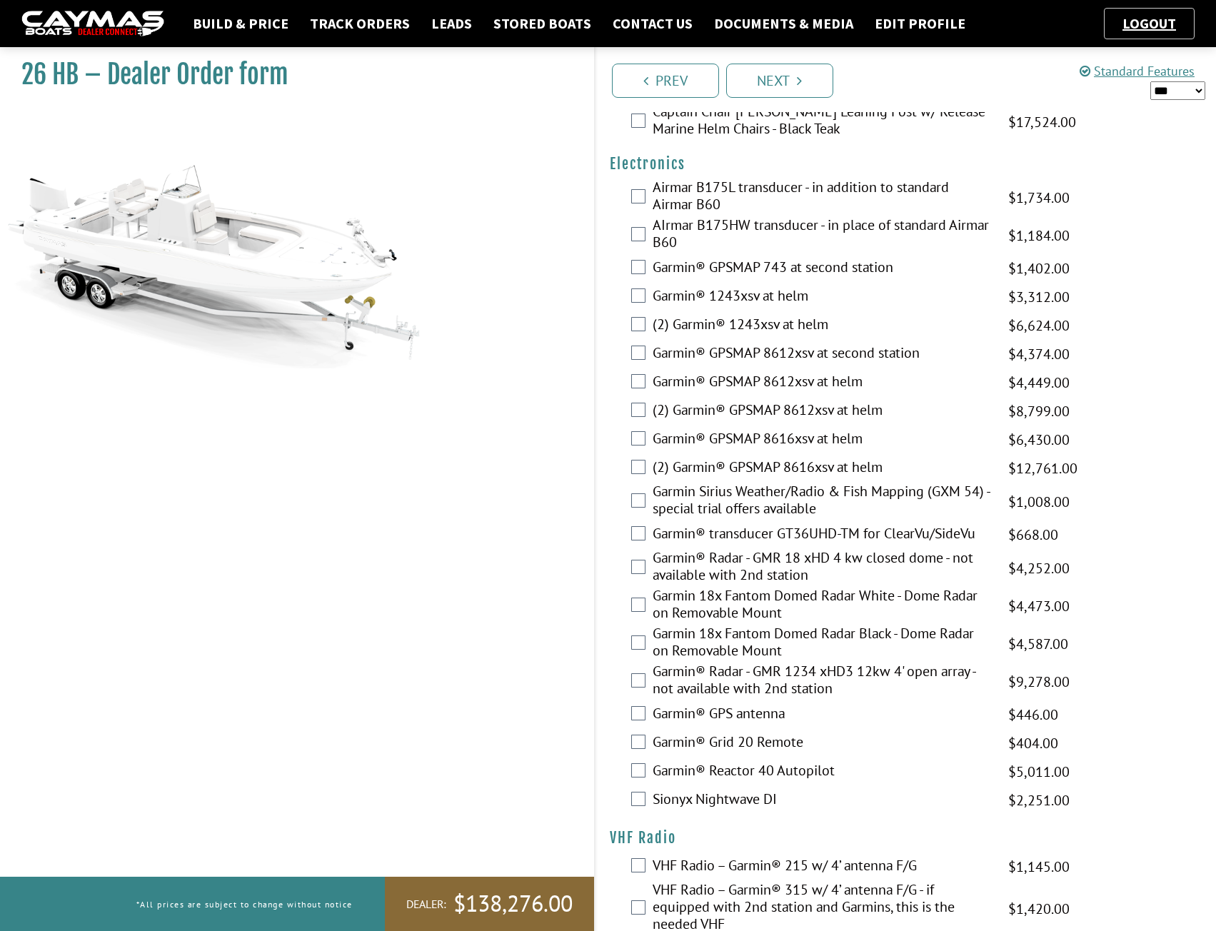
click at [750, 406] on label "(2) Garmin® GPSMAP 8612xsv at helm" at bounding box center [822, 411] width 339 height 21
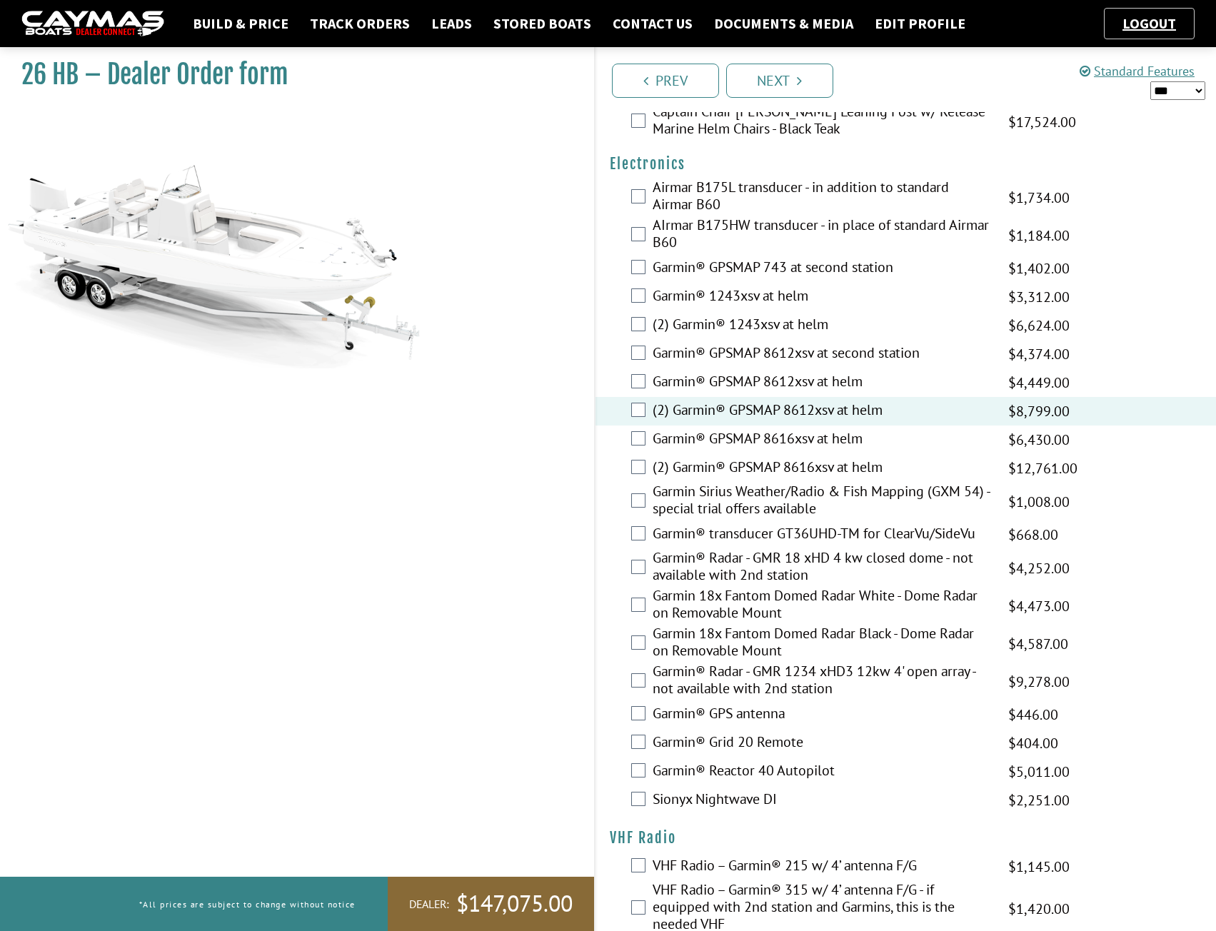
scroll to position [3442, 0]
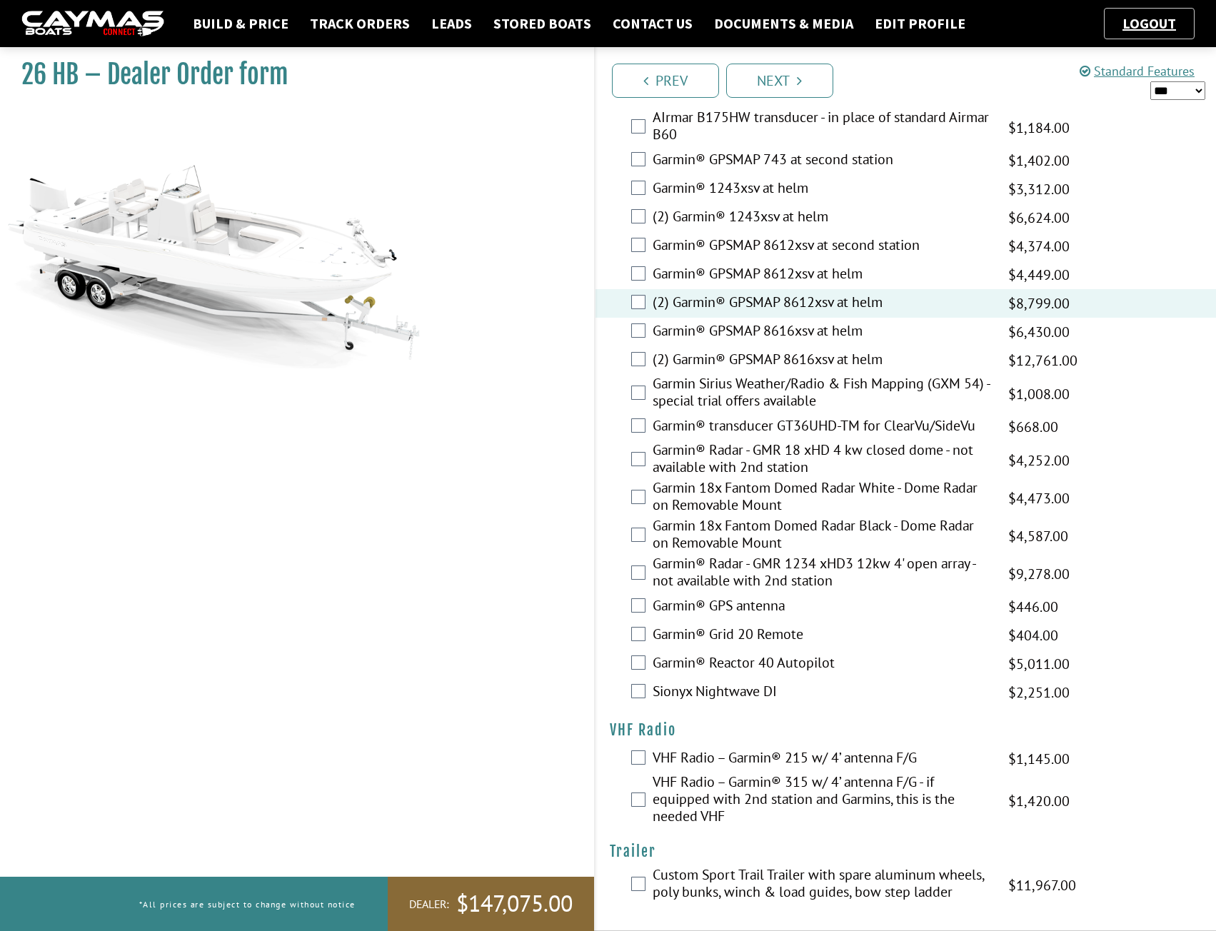
click at [759, 789] on label "VHF Radio – Garmin® 315 w/ 4’ antenna F/G - if equipped with 2nd station and Ga…" at bounding box center [822, 801] width 339 height 55
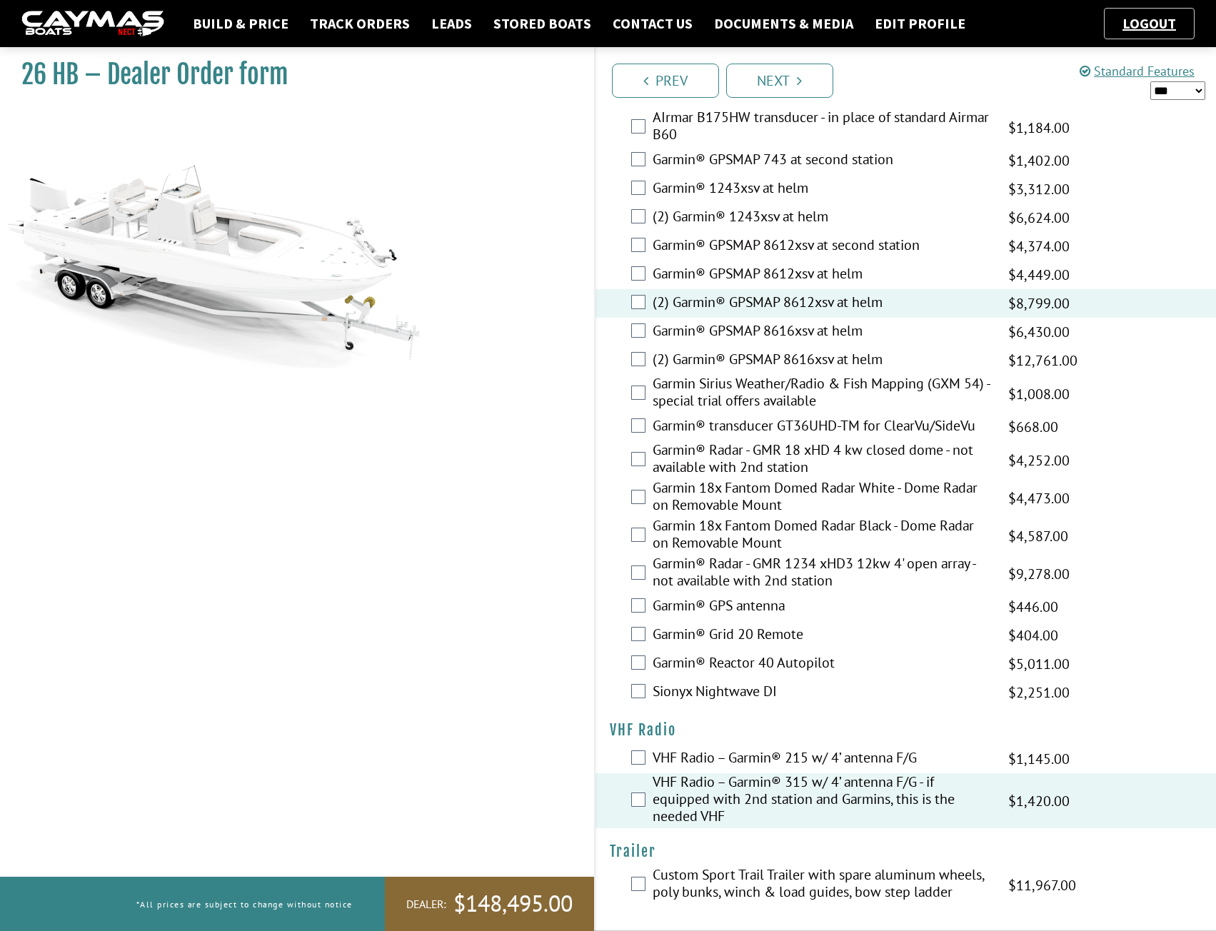
click at [717, 606] on label "Garmin® GPS antenna" at bounding box center [822, 607] width 339 height 21
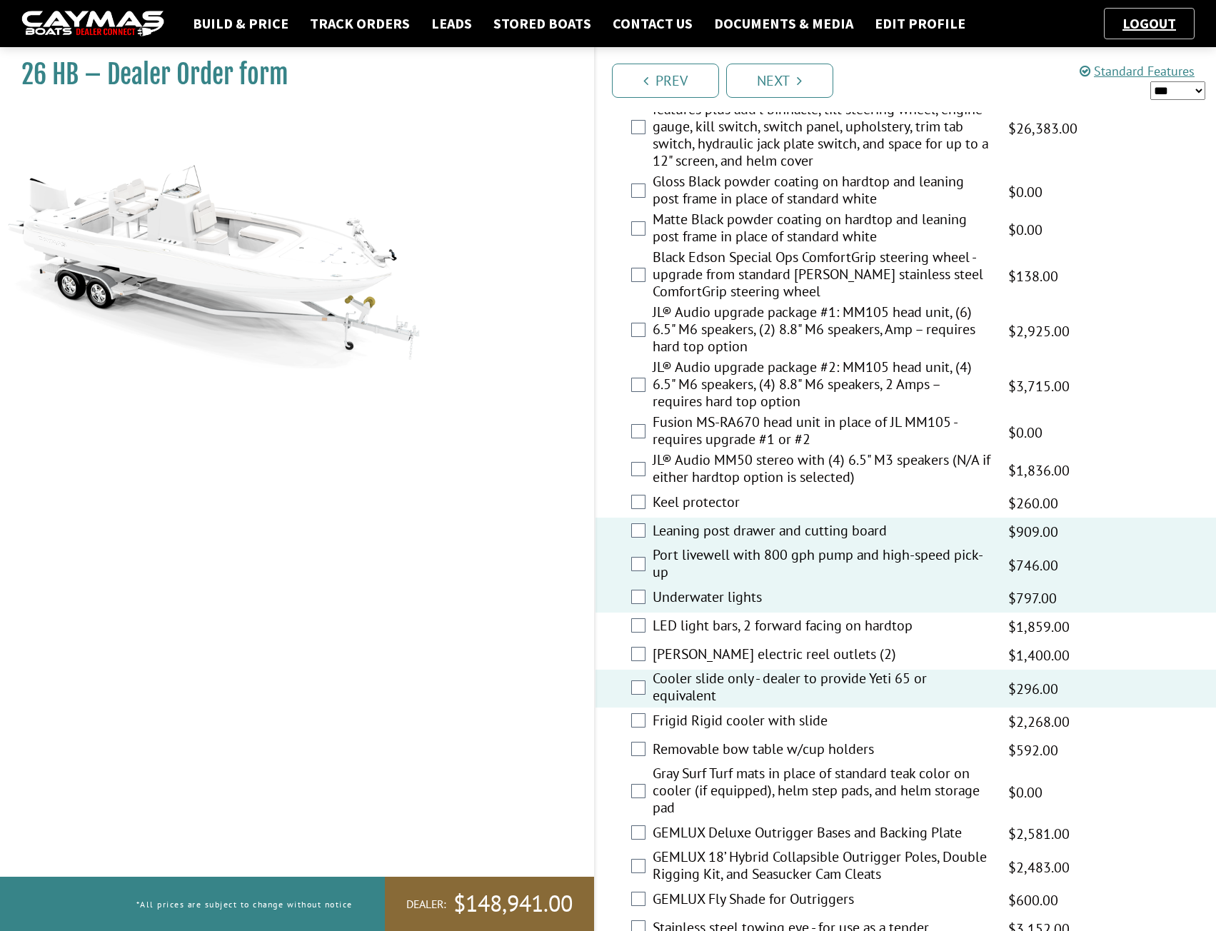
scroll to position [1418, 0]
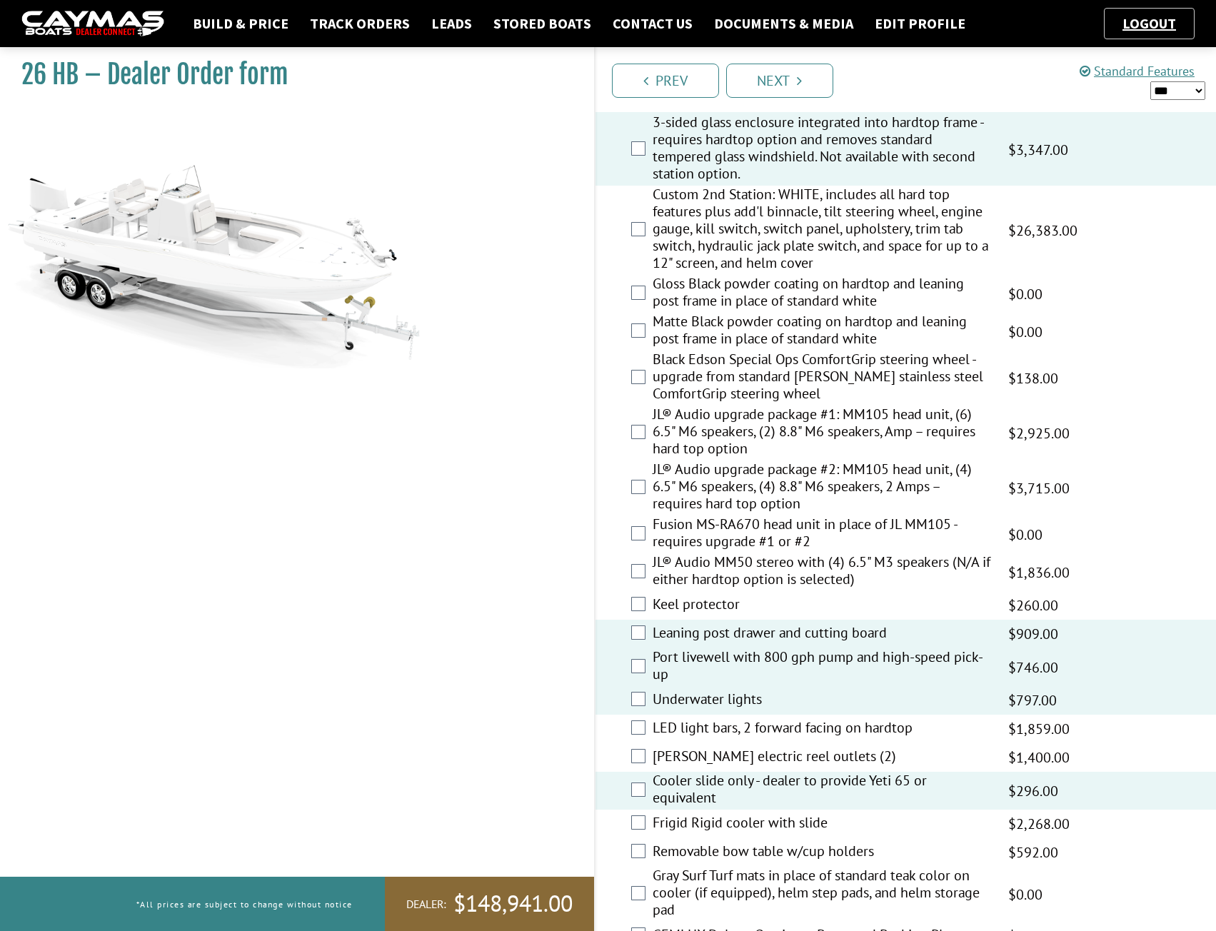
click at [732, 416] on label "JL® Audio upgrade package #1: MM105 head unit, (6) 6.5" M6 speakers, (2) 8.8" M…" at bounding box center [822, 433] width 339 height 55
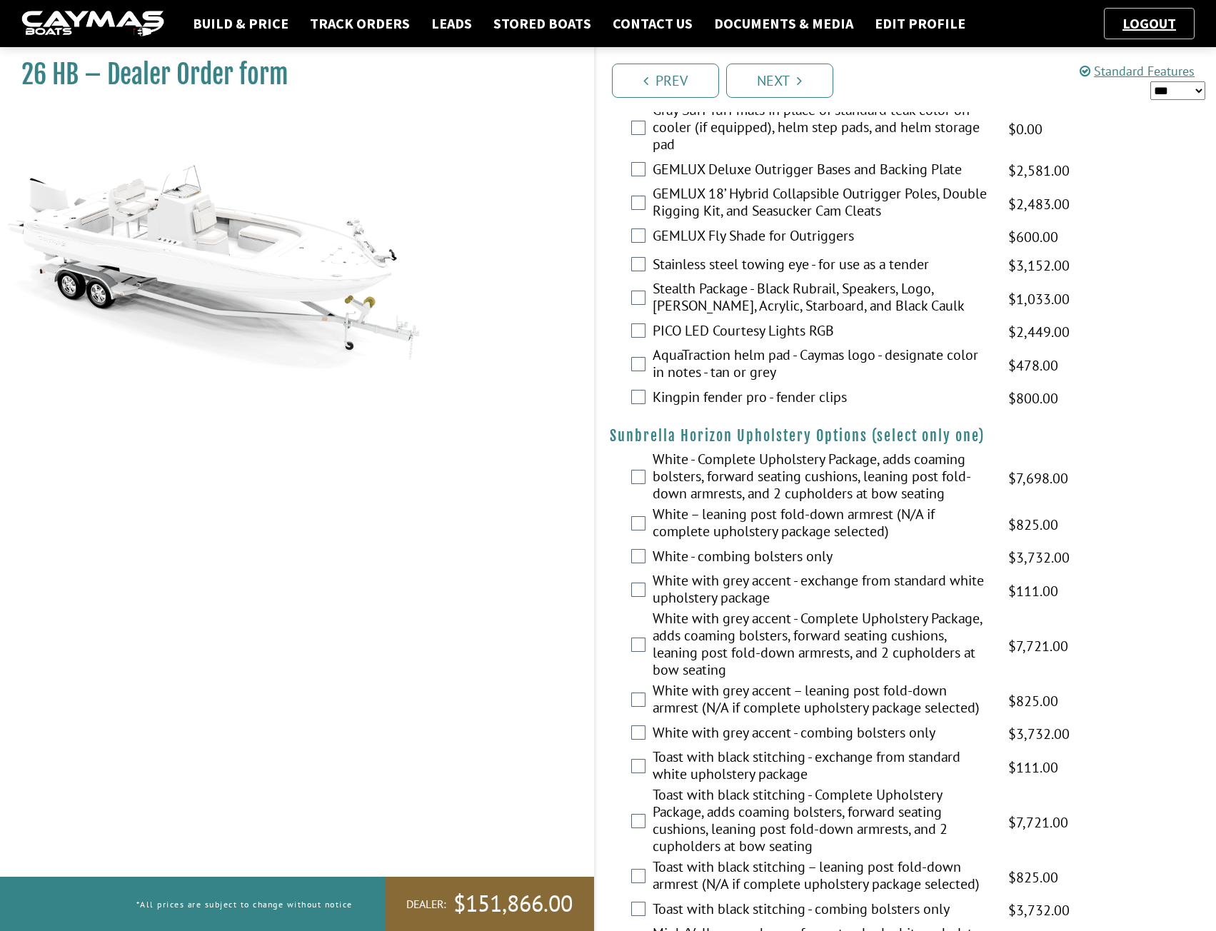
scroll to position [2251, 0]
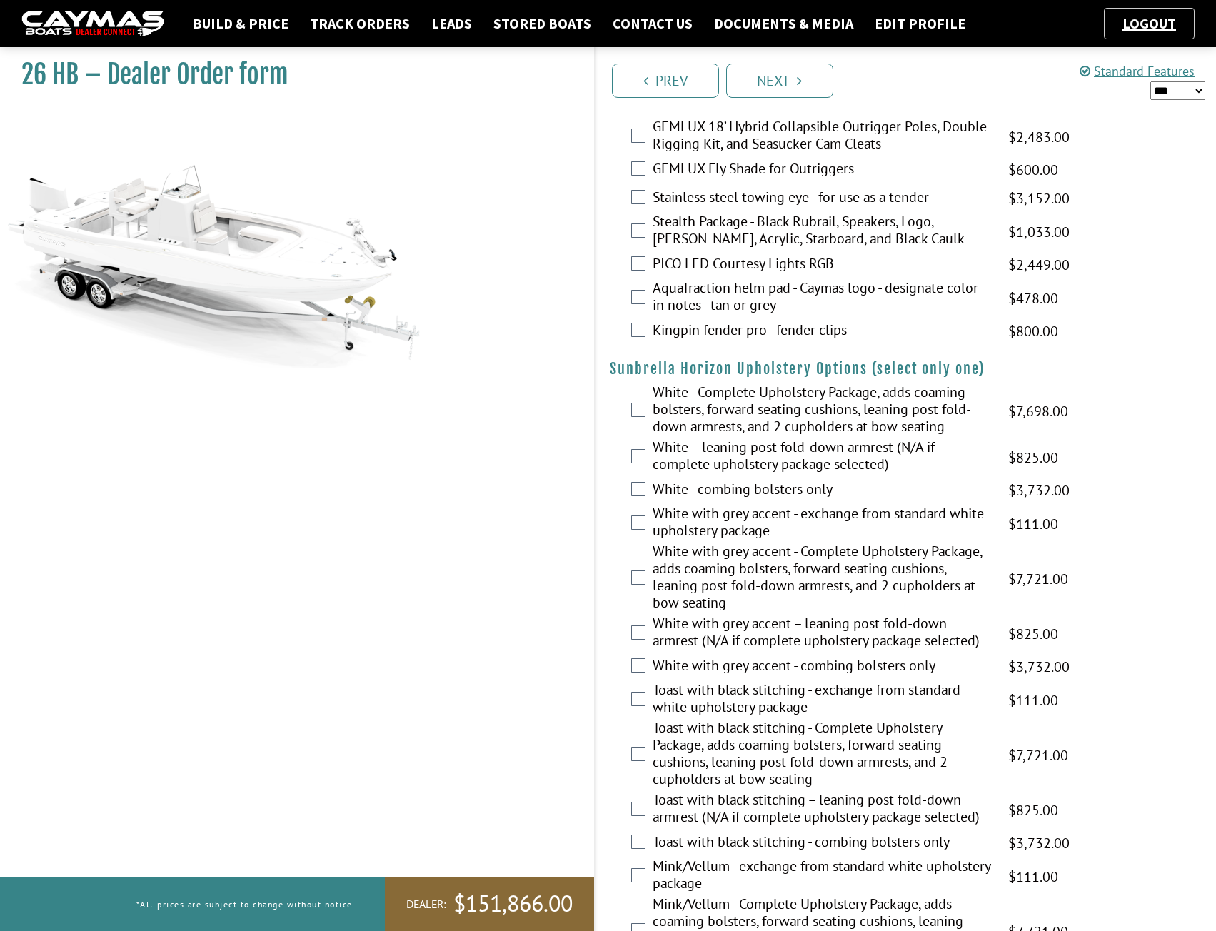
click at [728, 561] on label "White with grey accent - Complete Upholstery Package, adds coaming bolsters, fo…" at bounding box center [822, 579] width 339 height 72
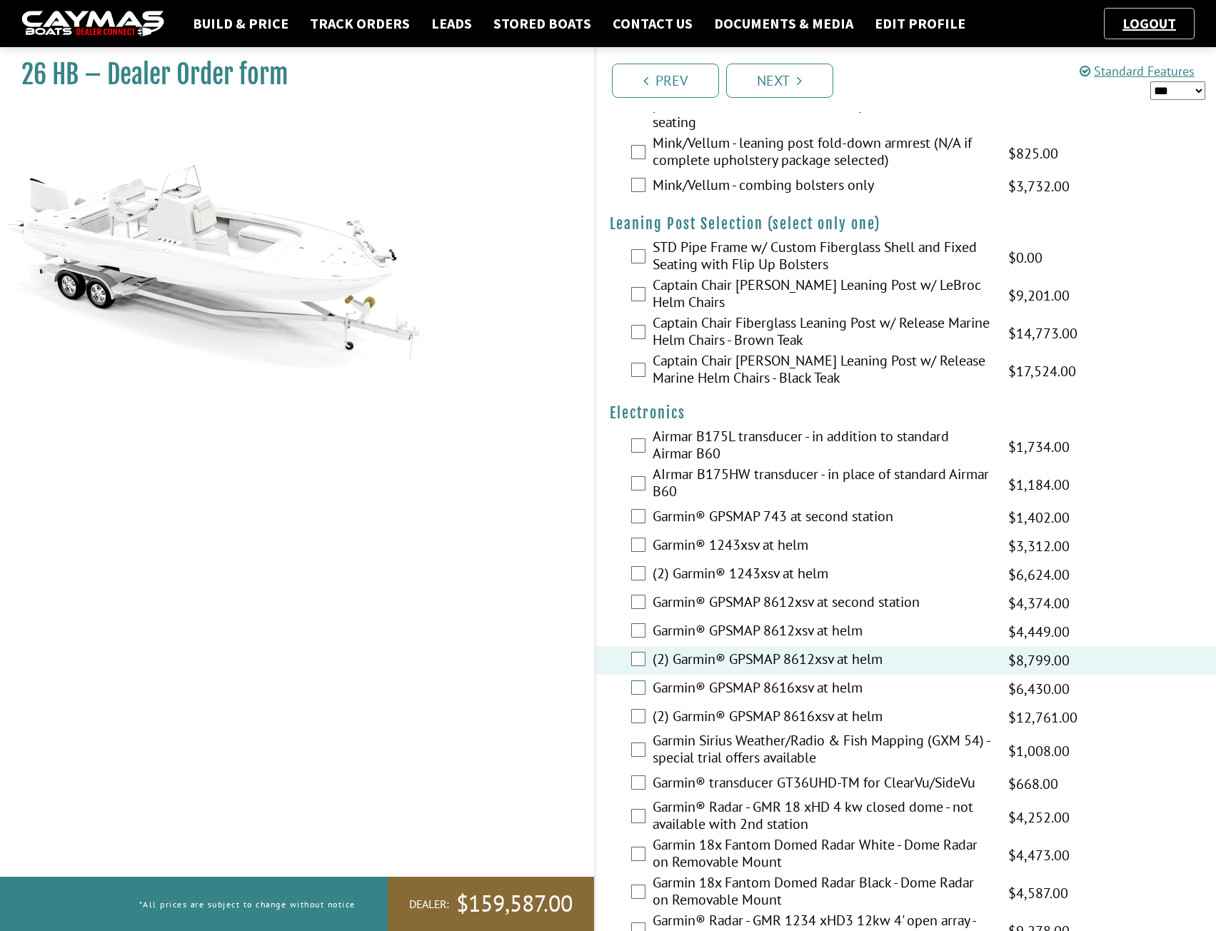
scroll to position [3442, 0]
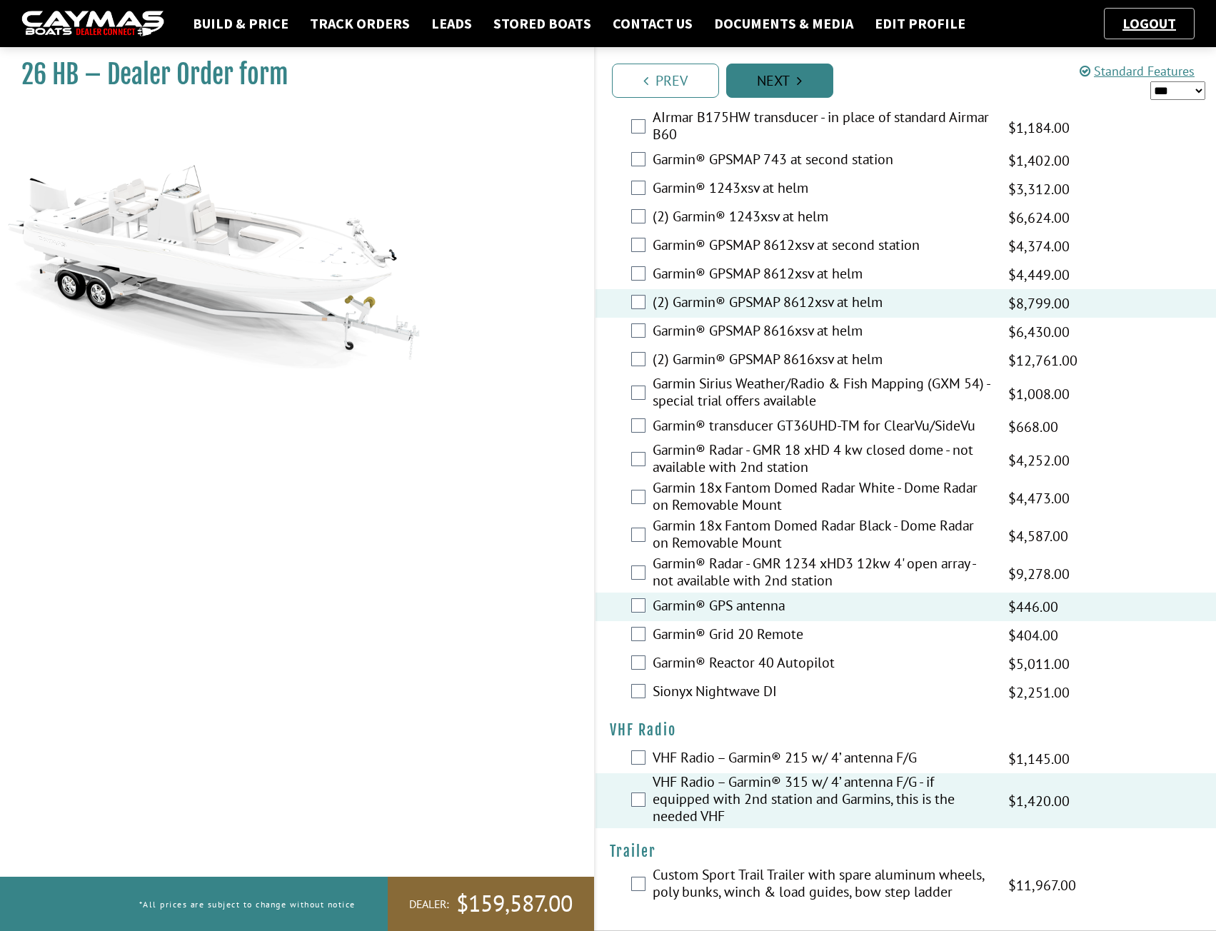
click at [772, 88] on link "Next" at bounding box center [779, 81] width 107 height 34
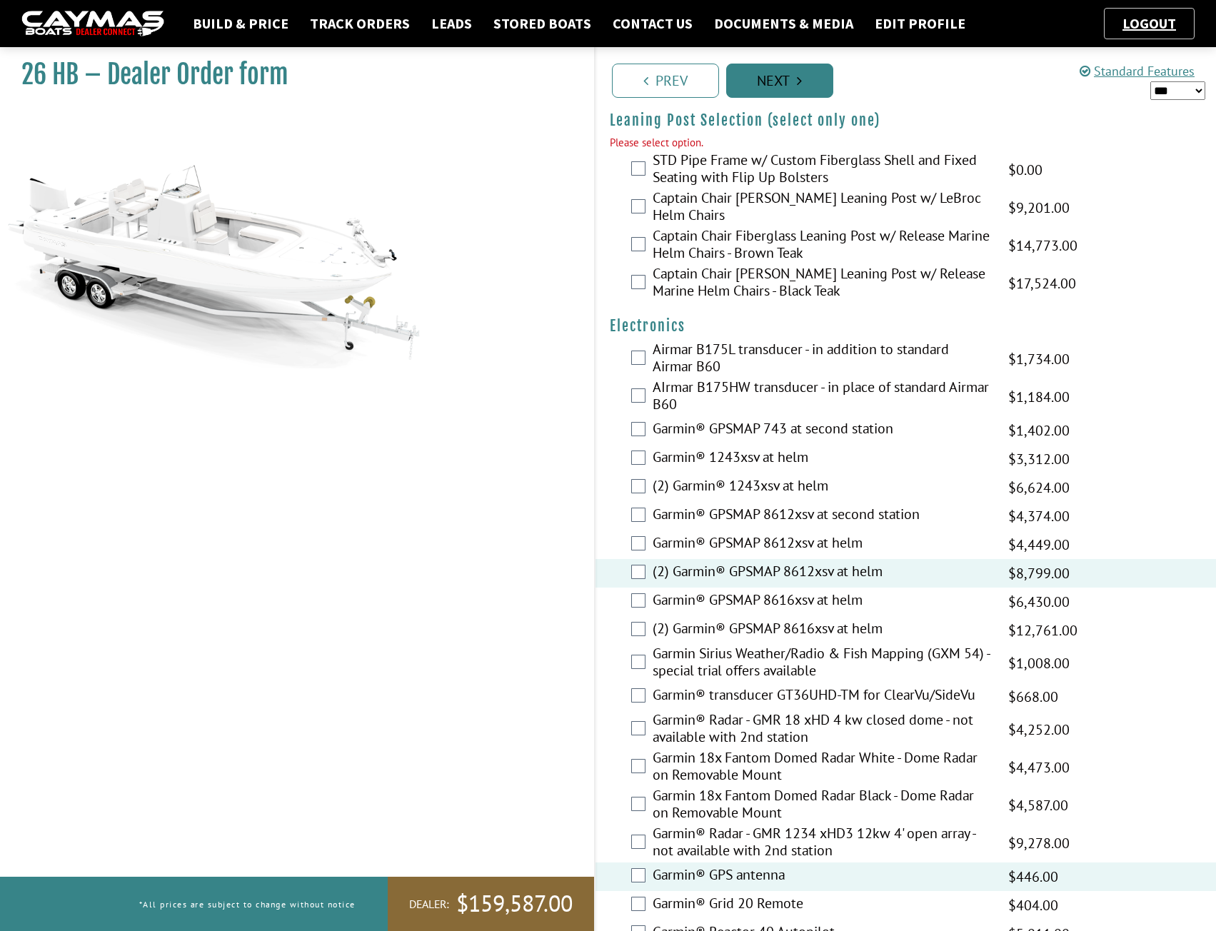
scroll to position [3180, 0]
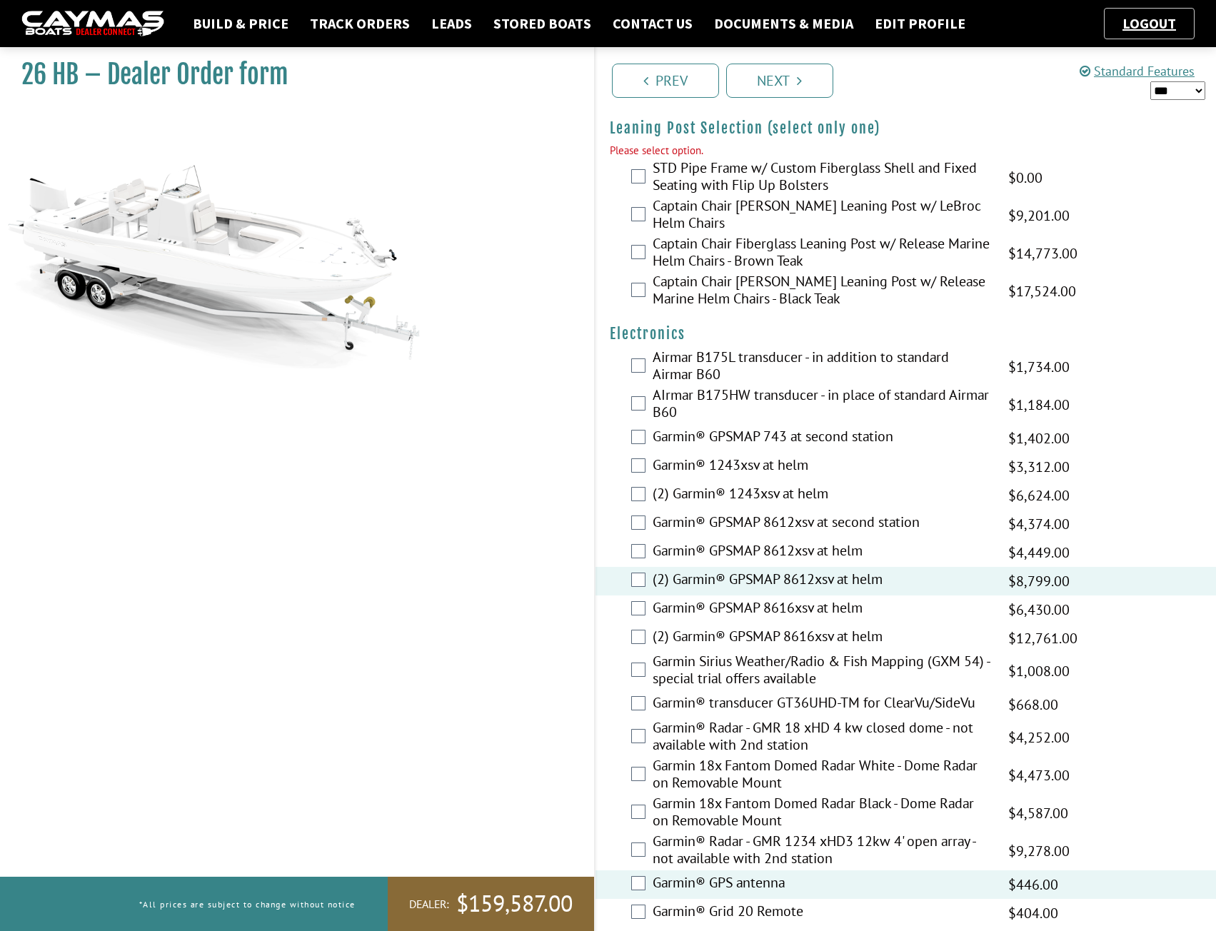
click at [736, 174] on label "STD Pipe Frame w/ Custom Fiberglass Shell and Fixed Seating with Flip Up Bolste…" at bounding box center [822, 178] width 339 height 38
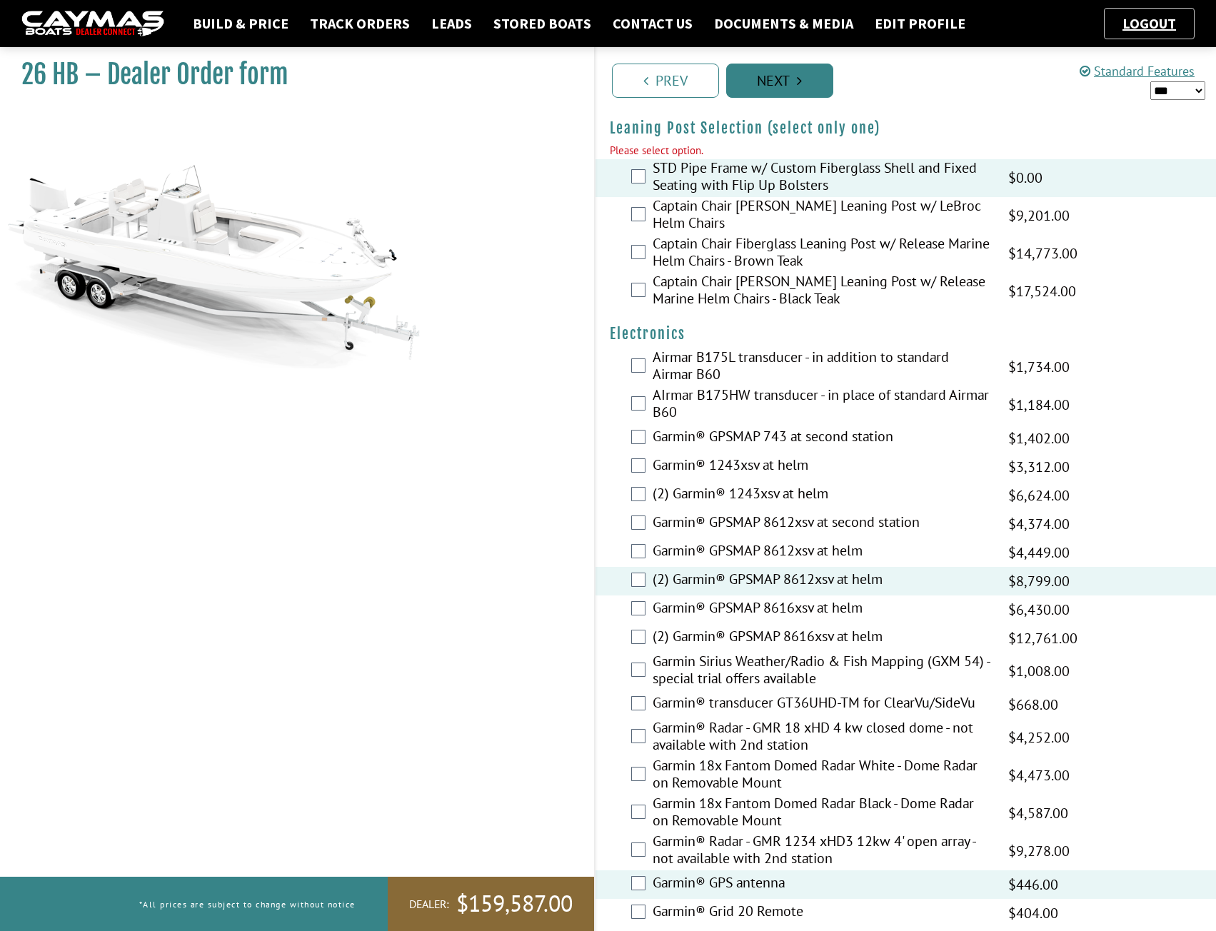
click at [781, 85] on link "Next" at bounding box center [779, 81] width 107 height 34
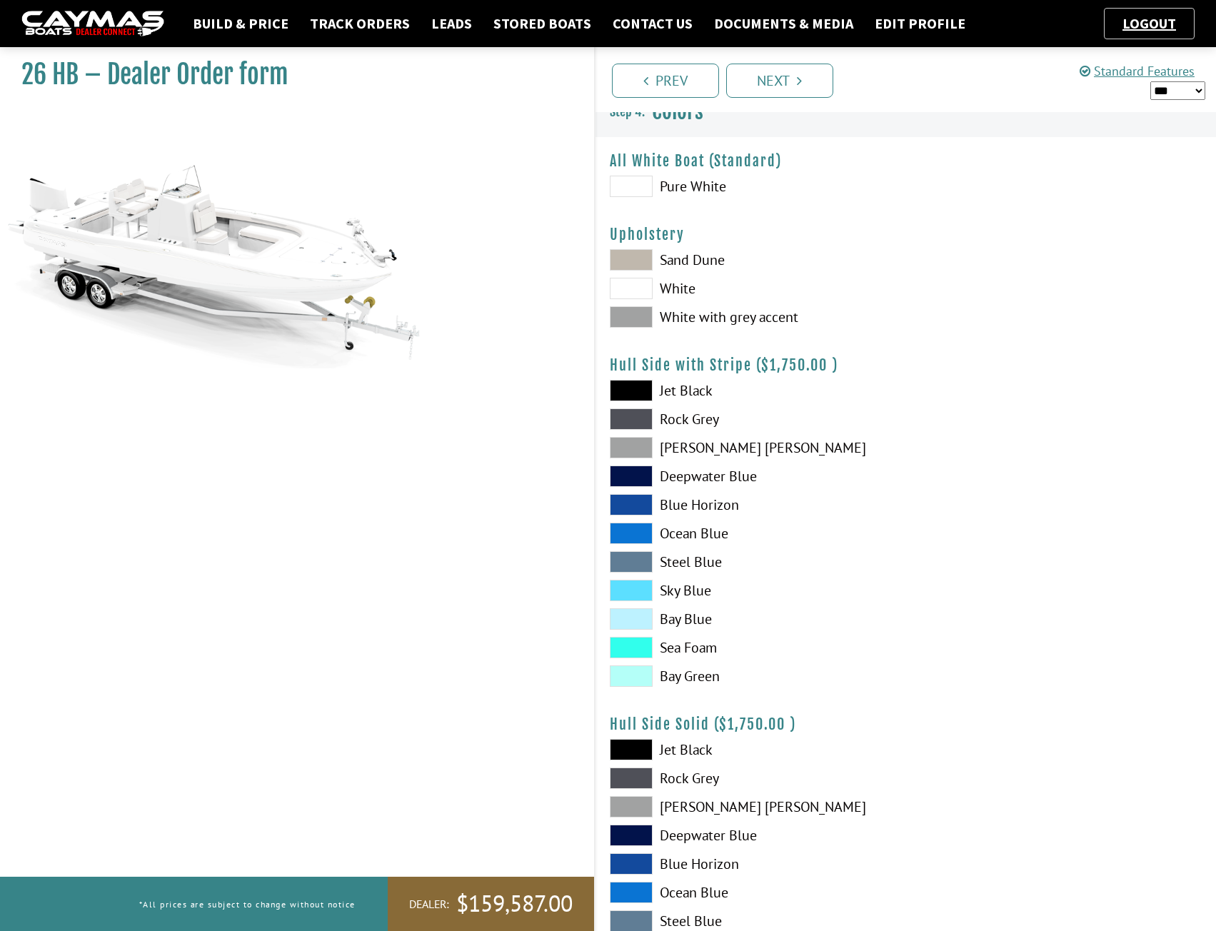
scroll to position [0, 0]
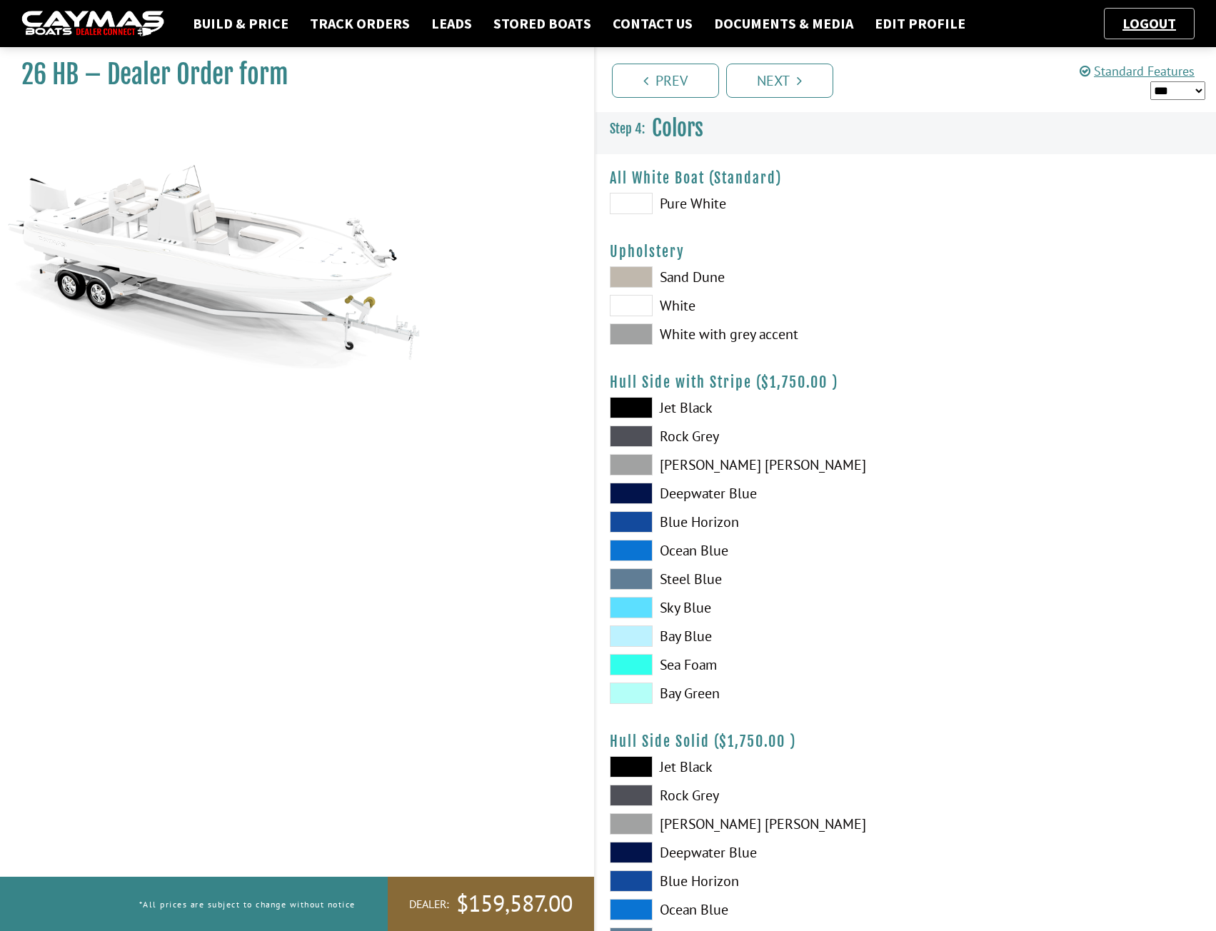
click at [699, 332] on label "White with grey accent" at bounding box center [751, 334] width 282 height 21
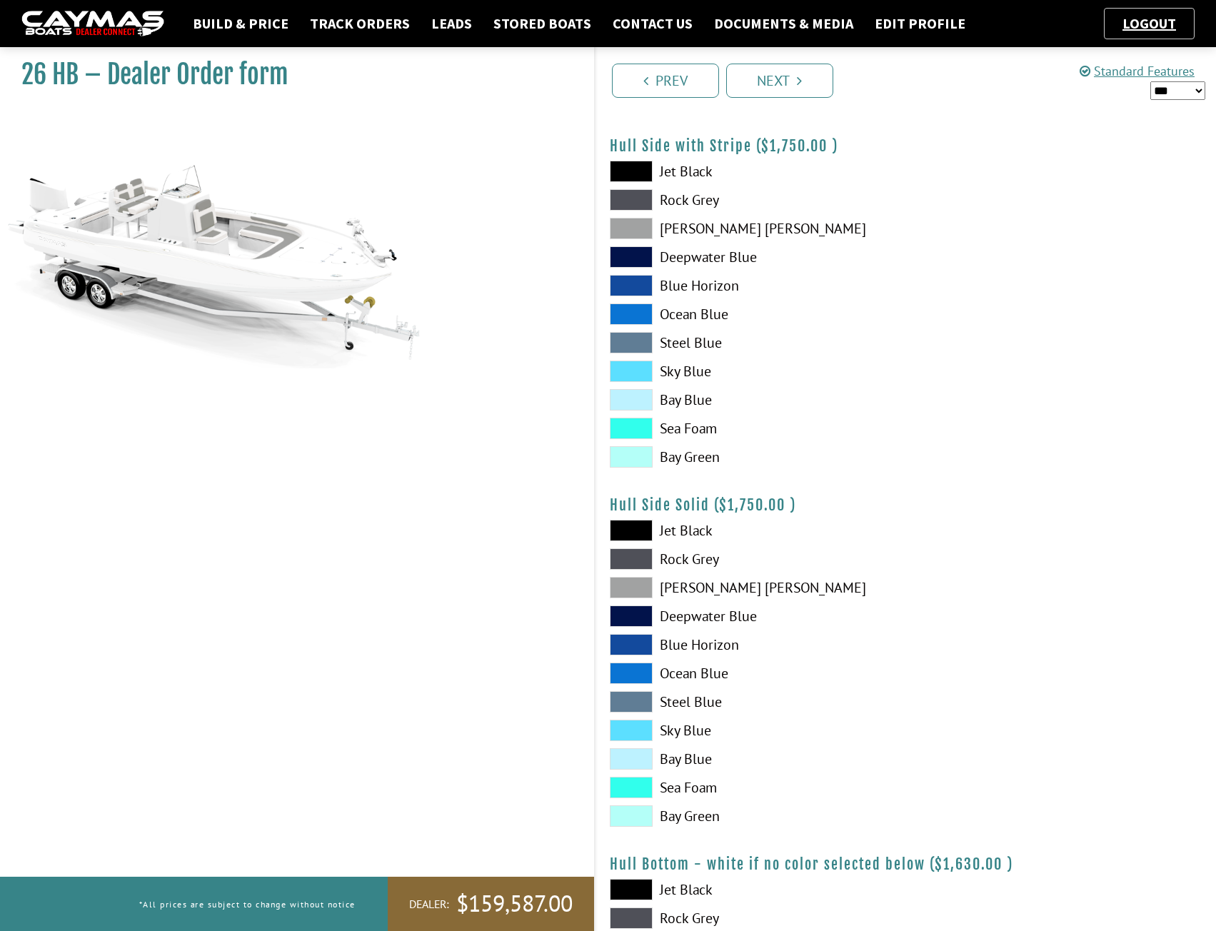
scroll to position [357, 0]
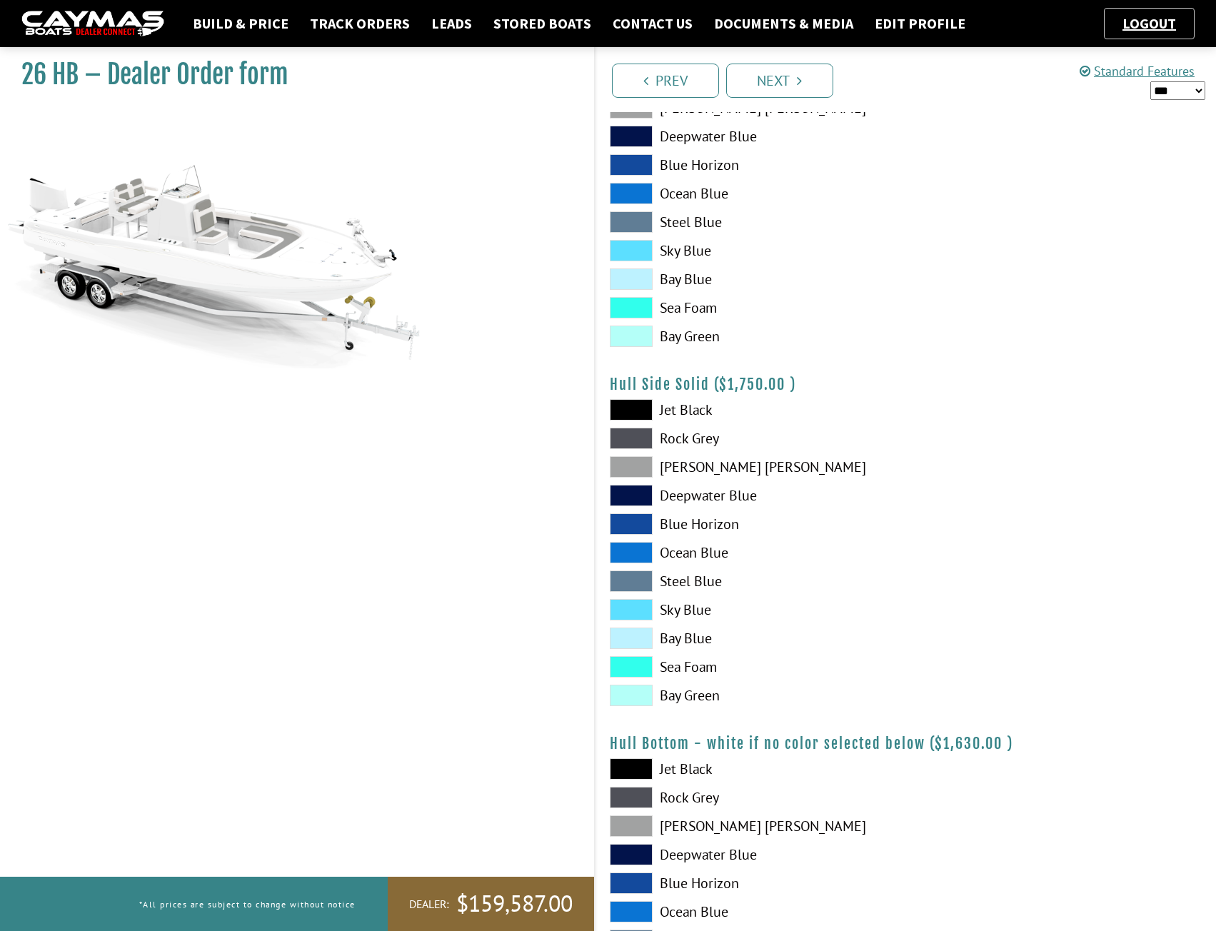
click at [693, 462] on label "[PERSON_NAME] [PERSON_NAME]" at bounding box center [751, 466] width 282 height 21
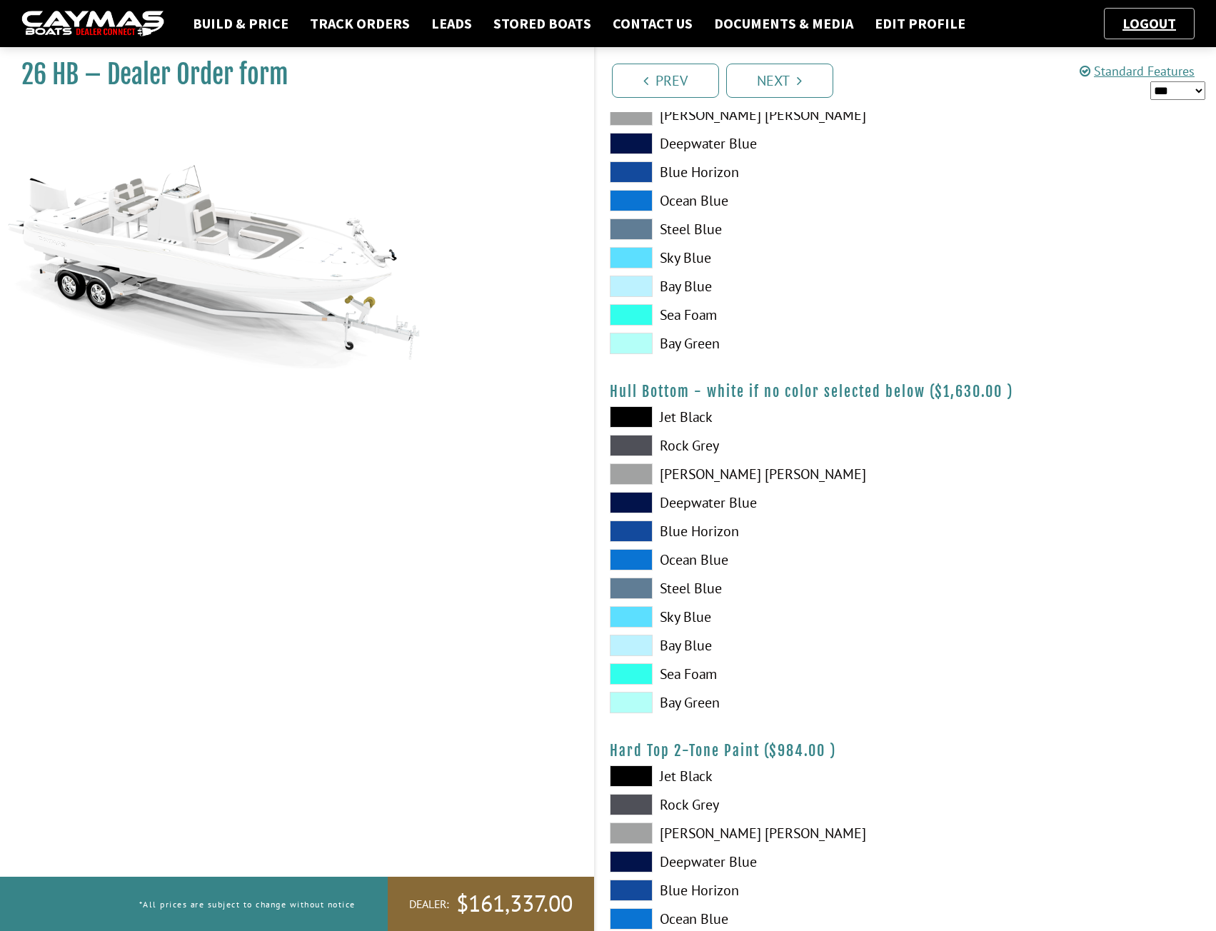
scroll to position [714, 0]
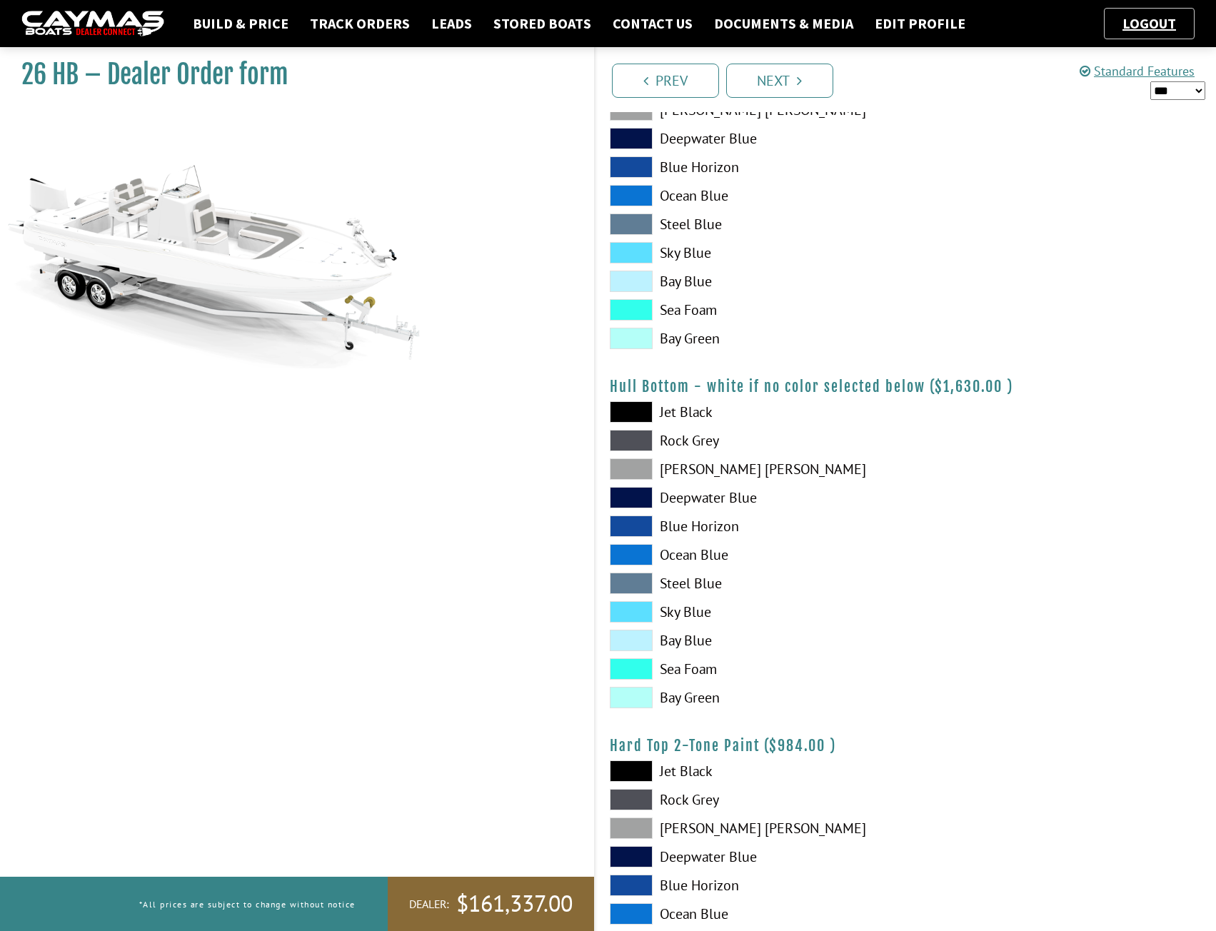
click at [688, 471] on label "[PERSON_NAME] [PERSON_NAME]" at bounding box center [751, 469] width 282 height 21
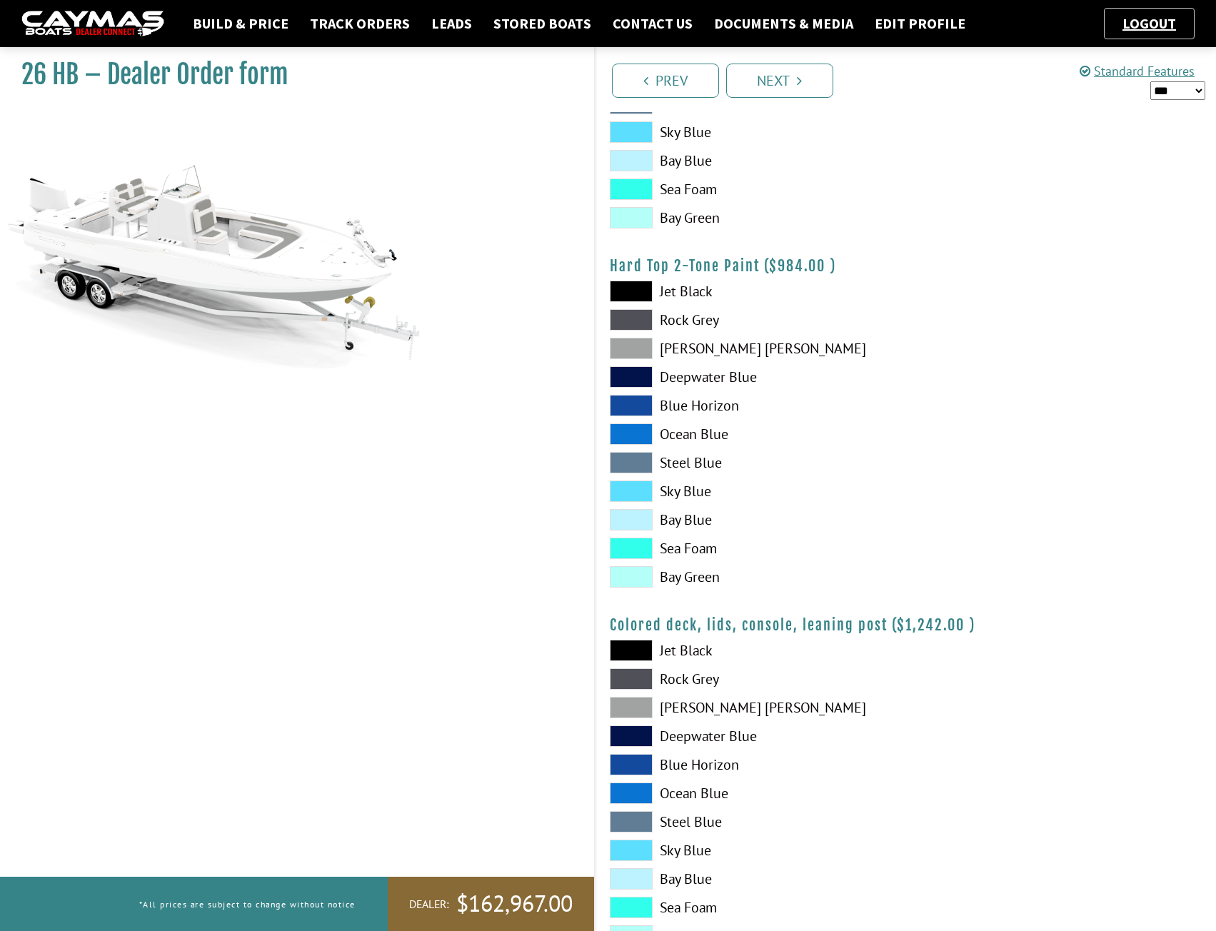
scroll to position [1252, 0]
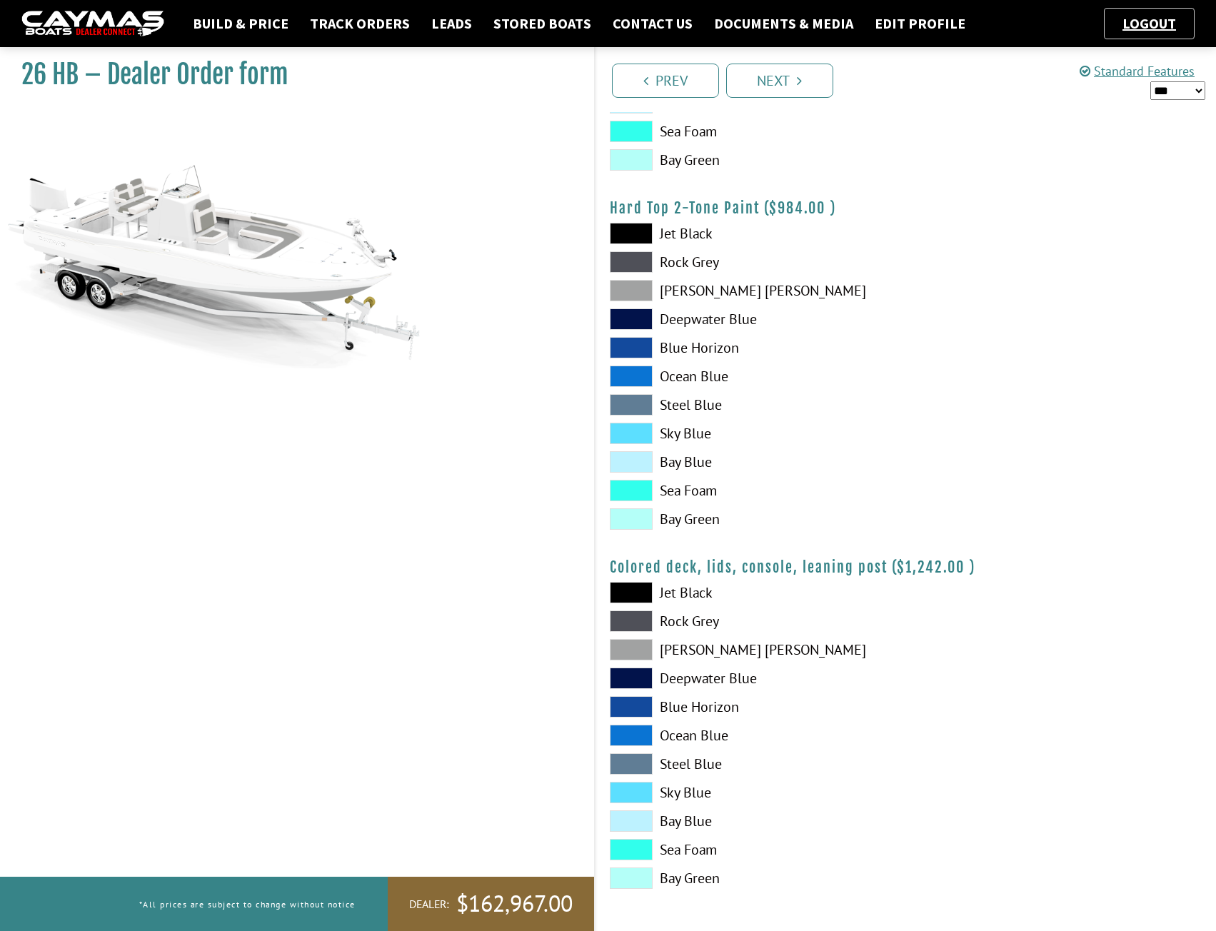
click at [683, 291] on label "[PERSON_NAME] [PERSON_NAME]" at bounding box center [751, 290] width 282 height 21
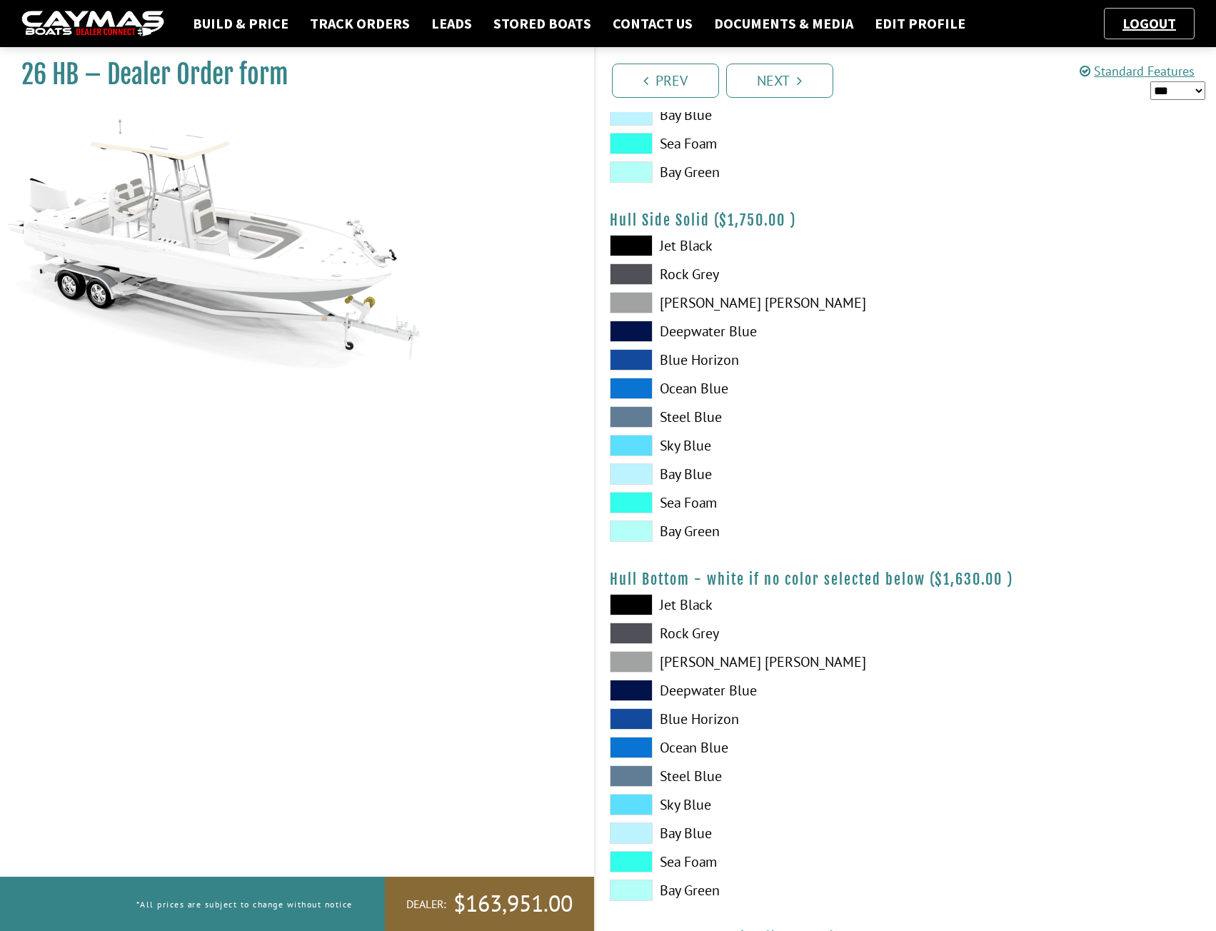
scroll to position [0, 0]
